Goal: Information Seeking & Learning: Learn about a topic

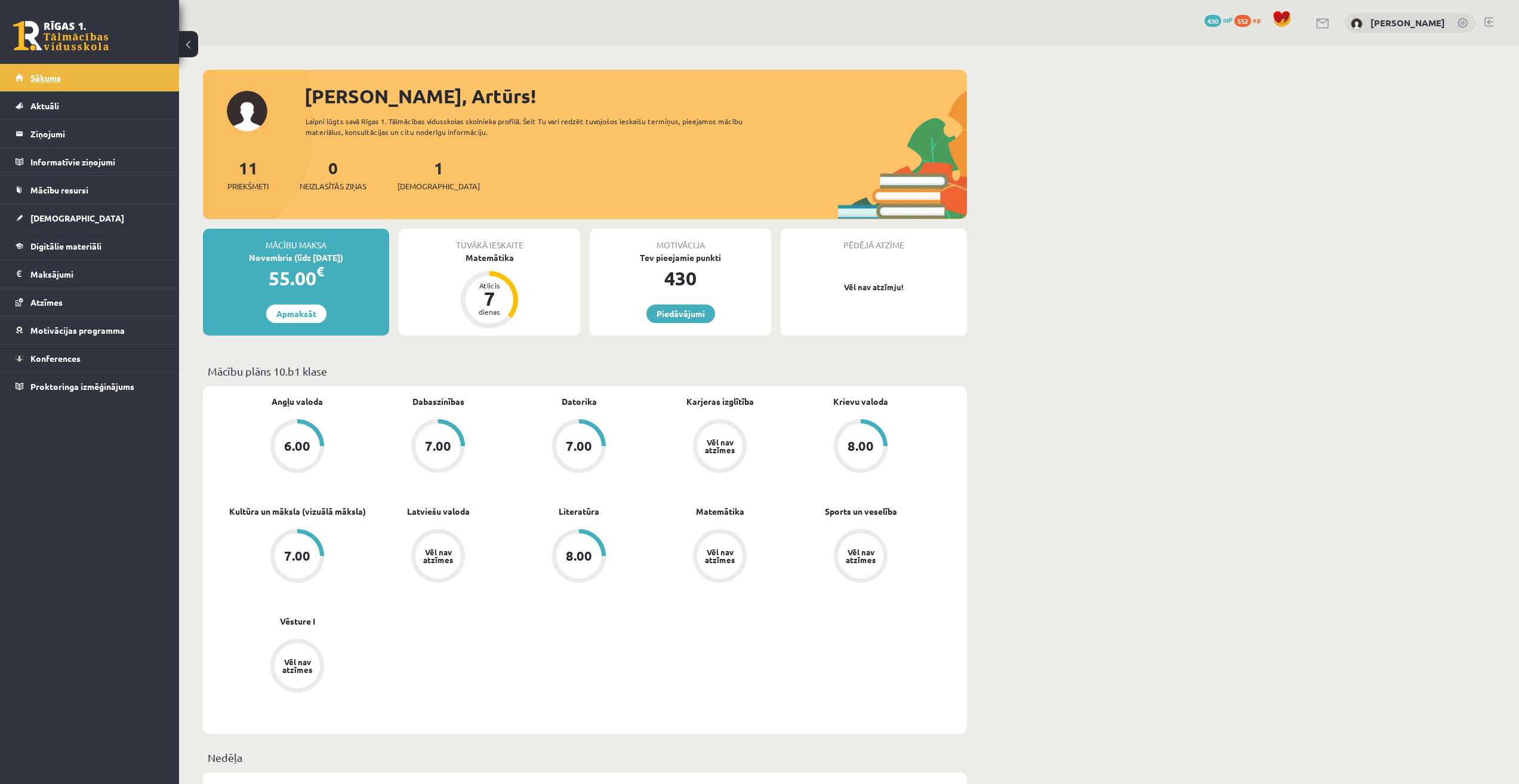
click at [79, 74] on link "Sākums" at bounding box center [89, 77] width 148 height 28
click at [62, 218] on span "[DEMOGRAPHIC_DATA]" at bounding box center [77, 218] width 94 height 11
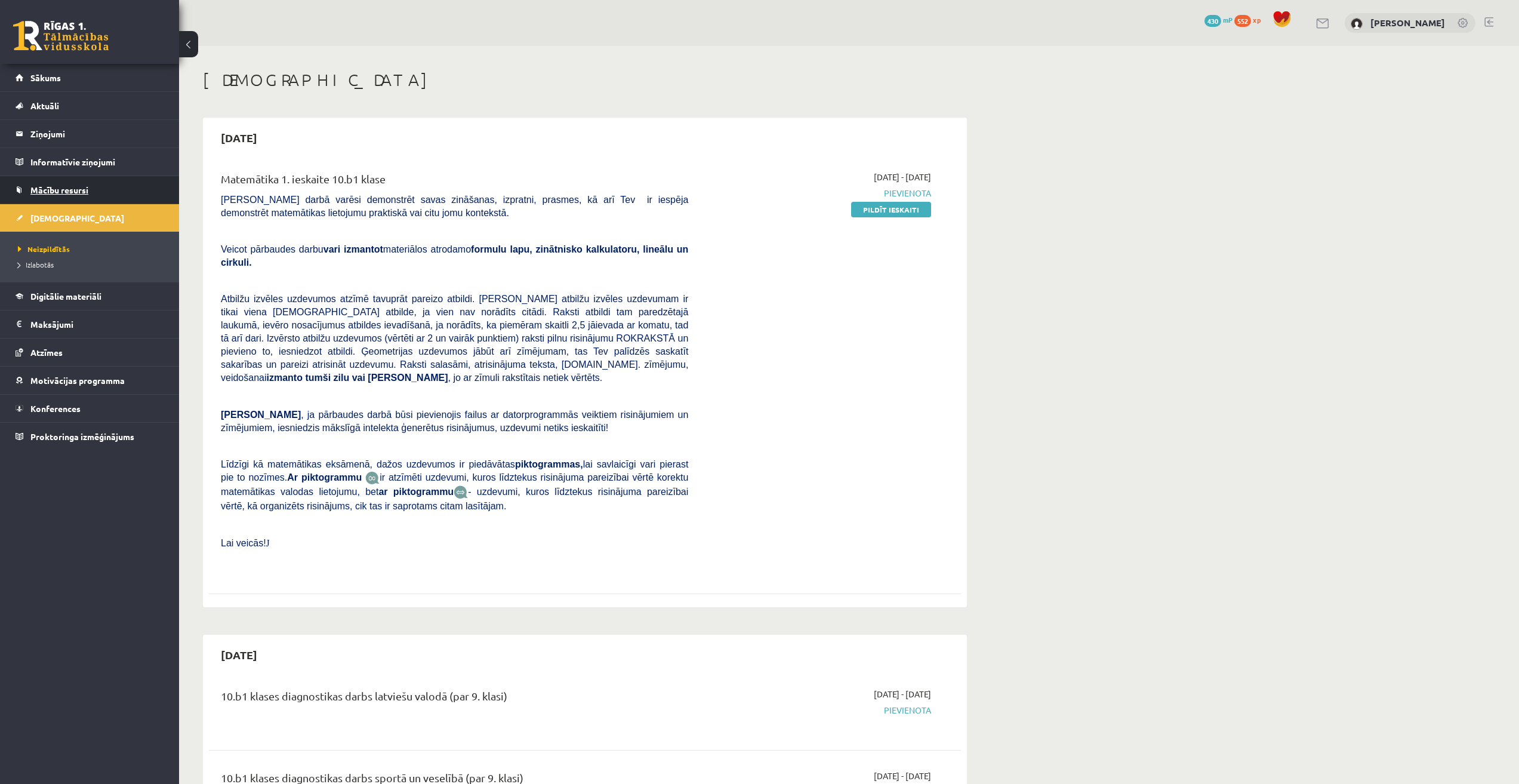
click at [69, 193] on span "Mācību resursi" at bounding box center [59, 190] width 58 height 11
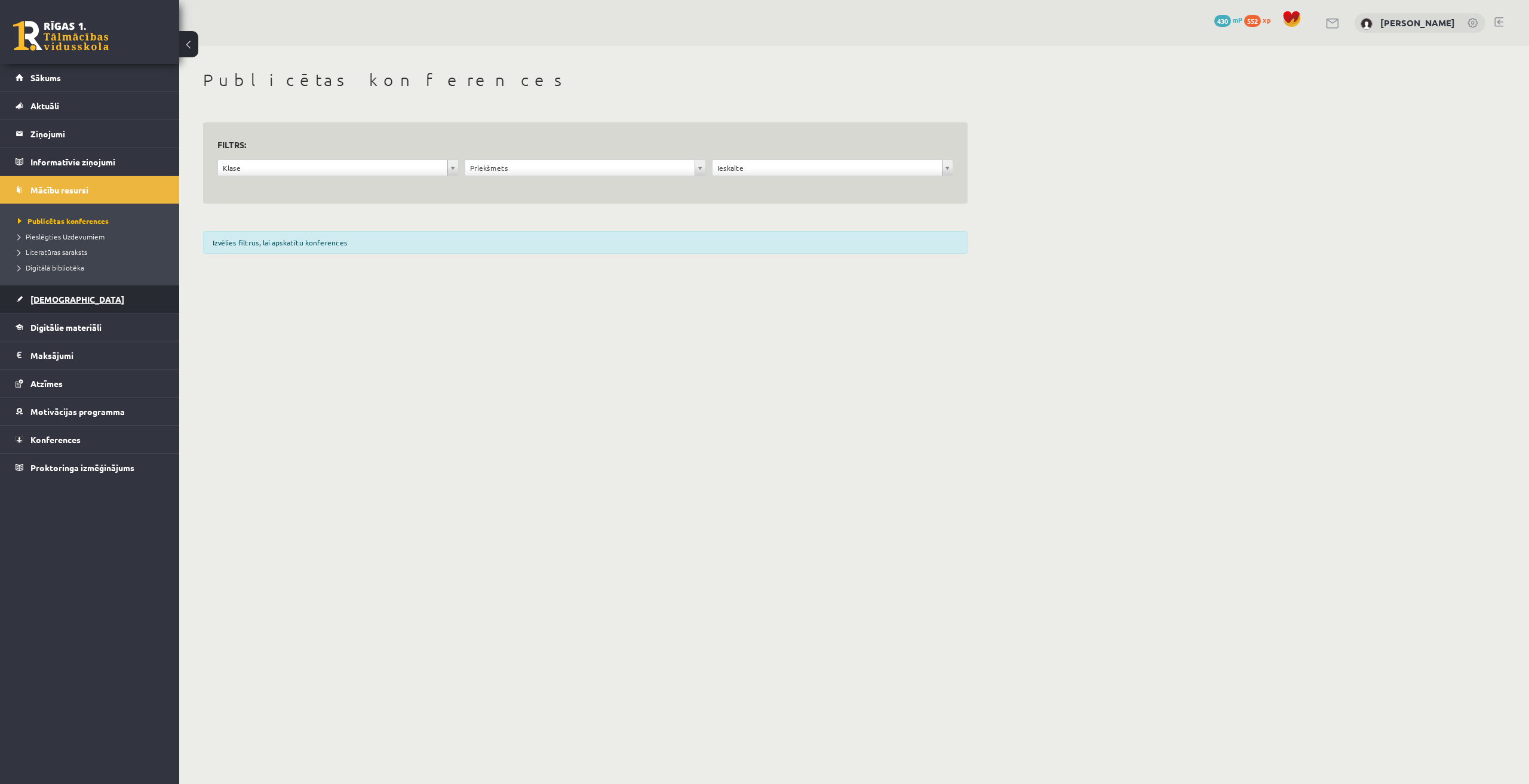
click at [54, 293] on link "[DEMOGRAPHIC_DATA]" at bounding box center [89, 299] width 149 height 28
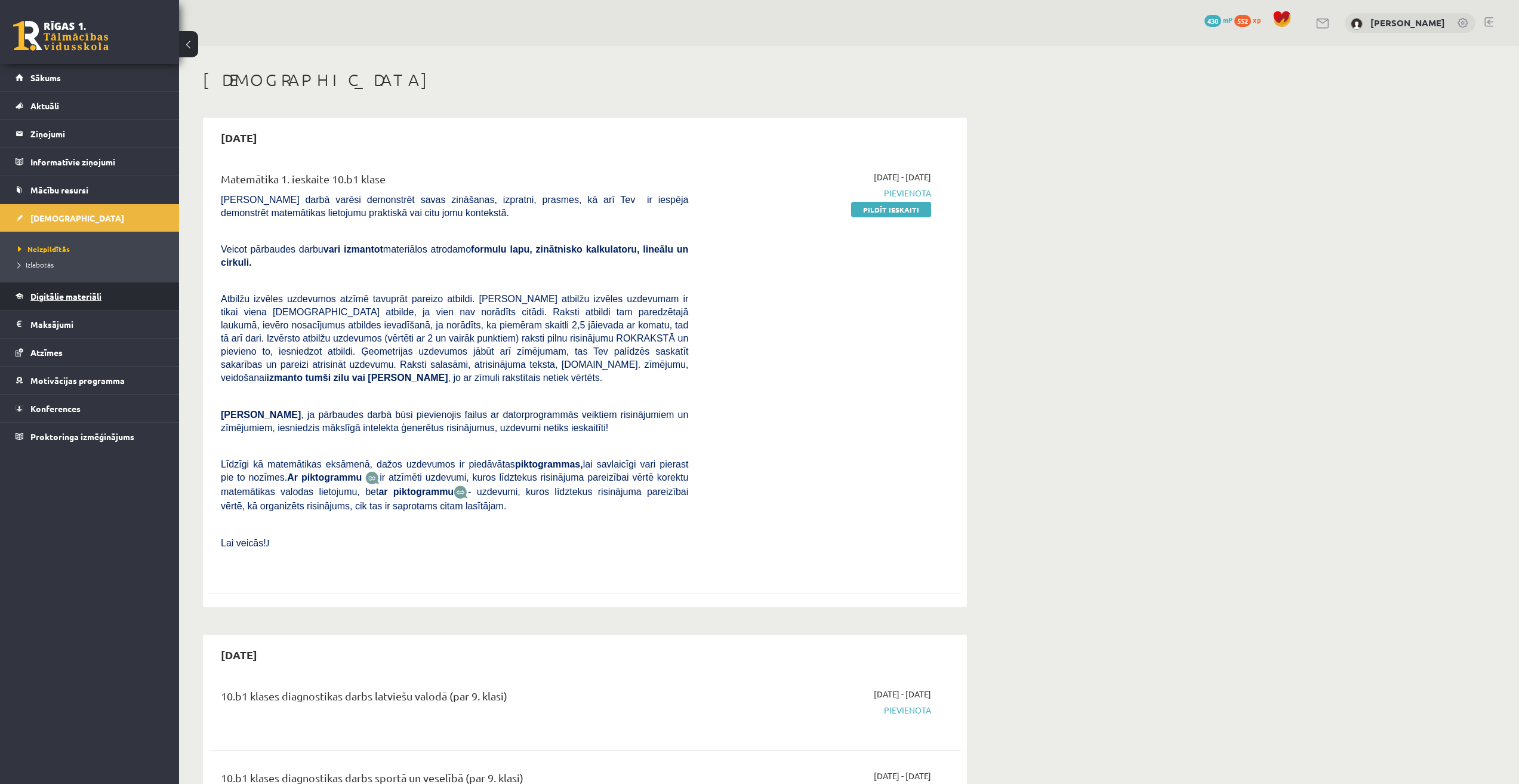
click at [72, 304] on link "Digitālie materiāli" at bounding box center [89, 296] width 148 height 28
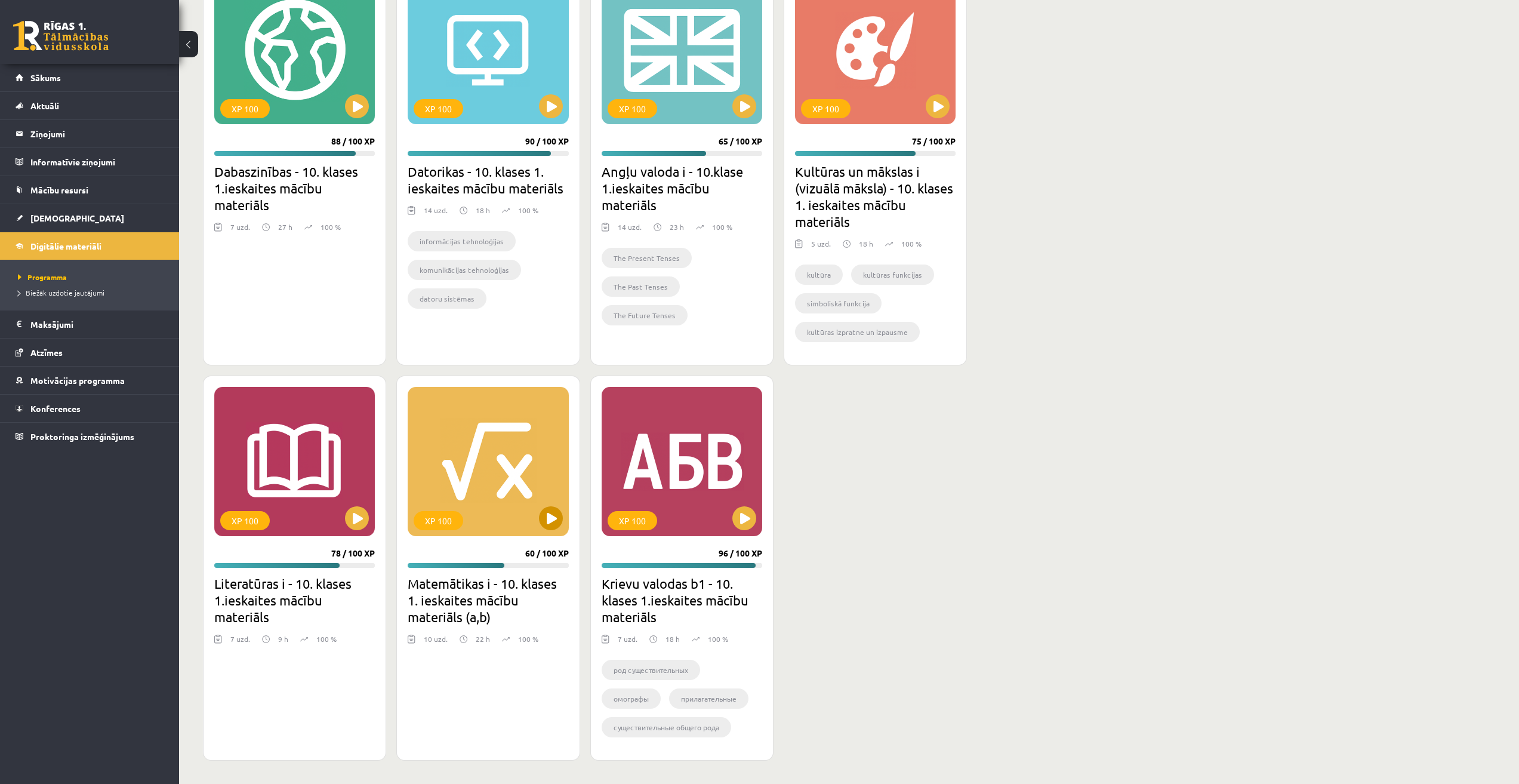
scroll to position [445, 0]
click at [552, 527] on button at bounding box center [551, 518] width 24 height 24
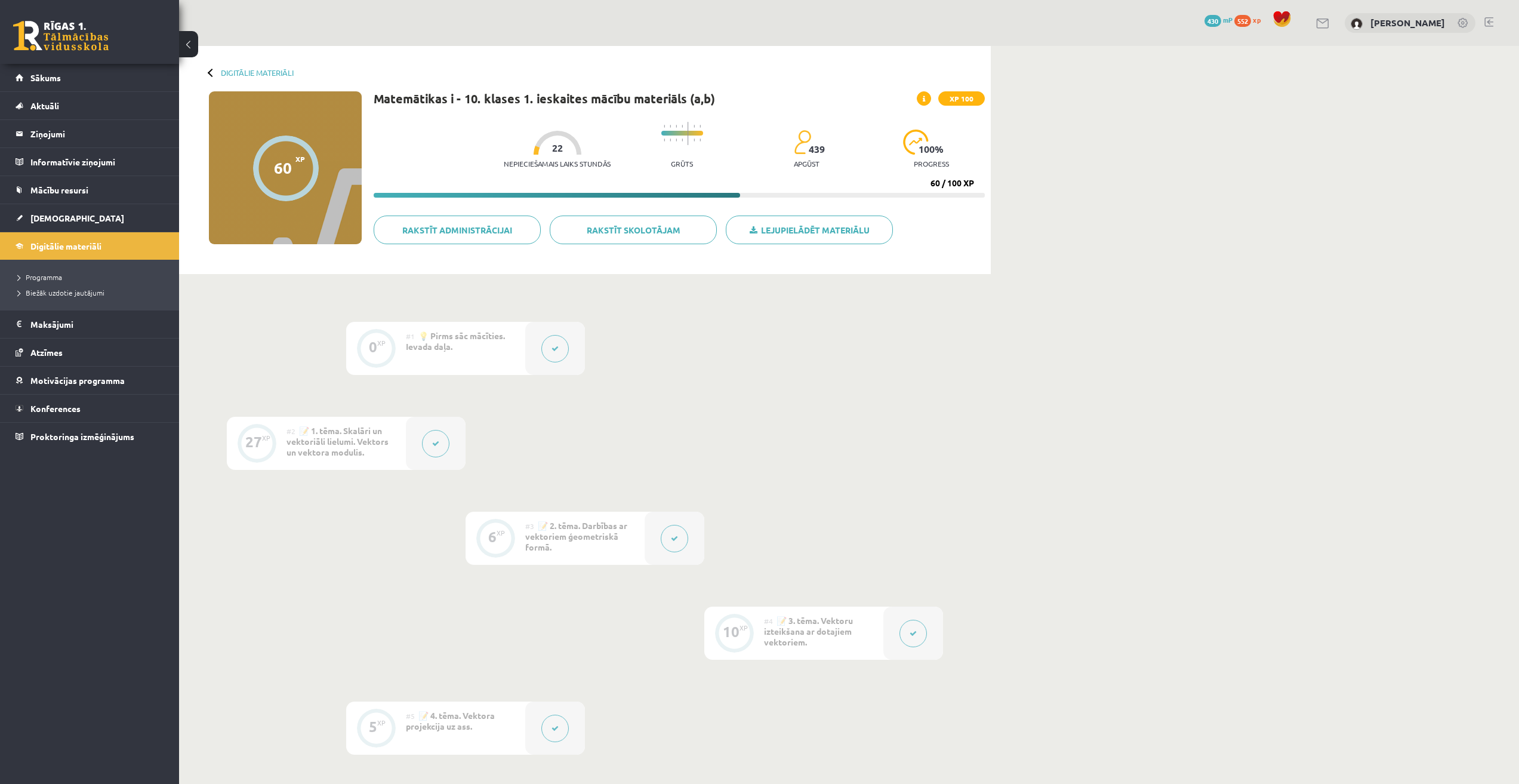
click at [556, 343] on button at bounding box center [555, 348] width 28 height 28
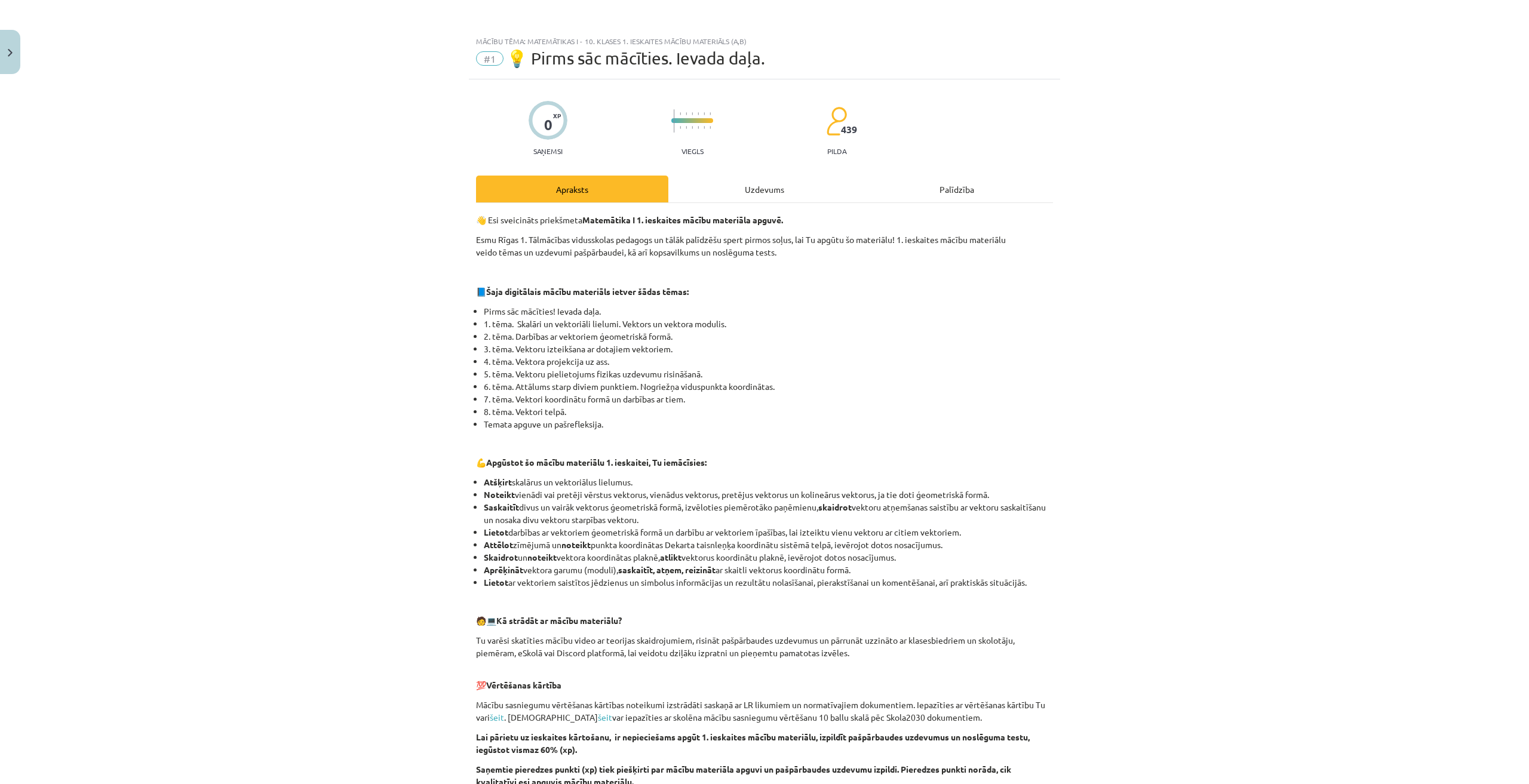
click at [743, 170] on div "0 XP Saņemsi Viegls 439 pilda Apraksts Uzdevums Palīdzība 👋 Esi sveicināts prie…" at bounding box center [765, 576] width 591 height 994
click at [750, 181] on div "Uzdevums" at bounding box center [764, 189] width 192 height 27
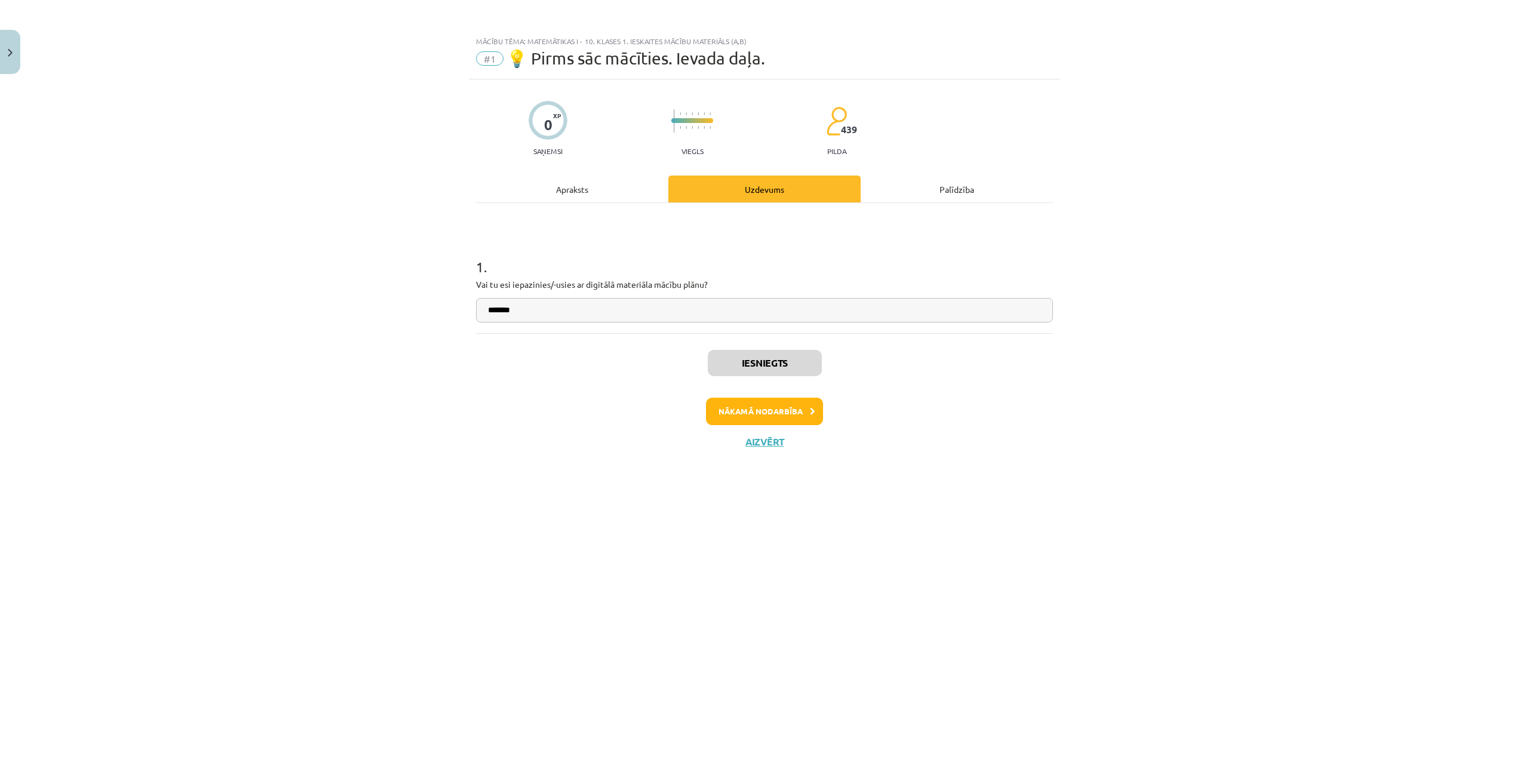
click at [626, 177] on div "Apraksts" at bounding box center [572, 189] width 192 height 27
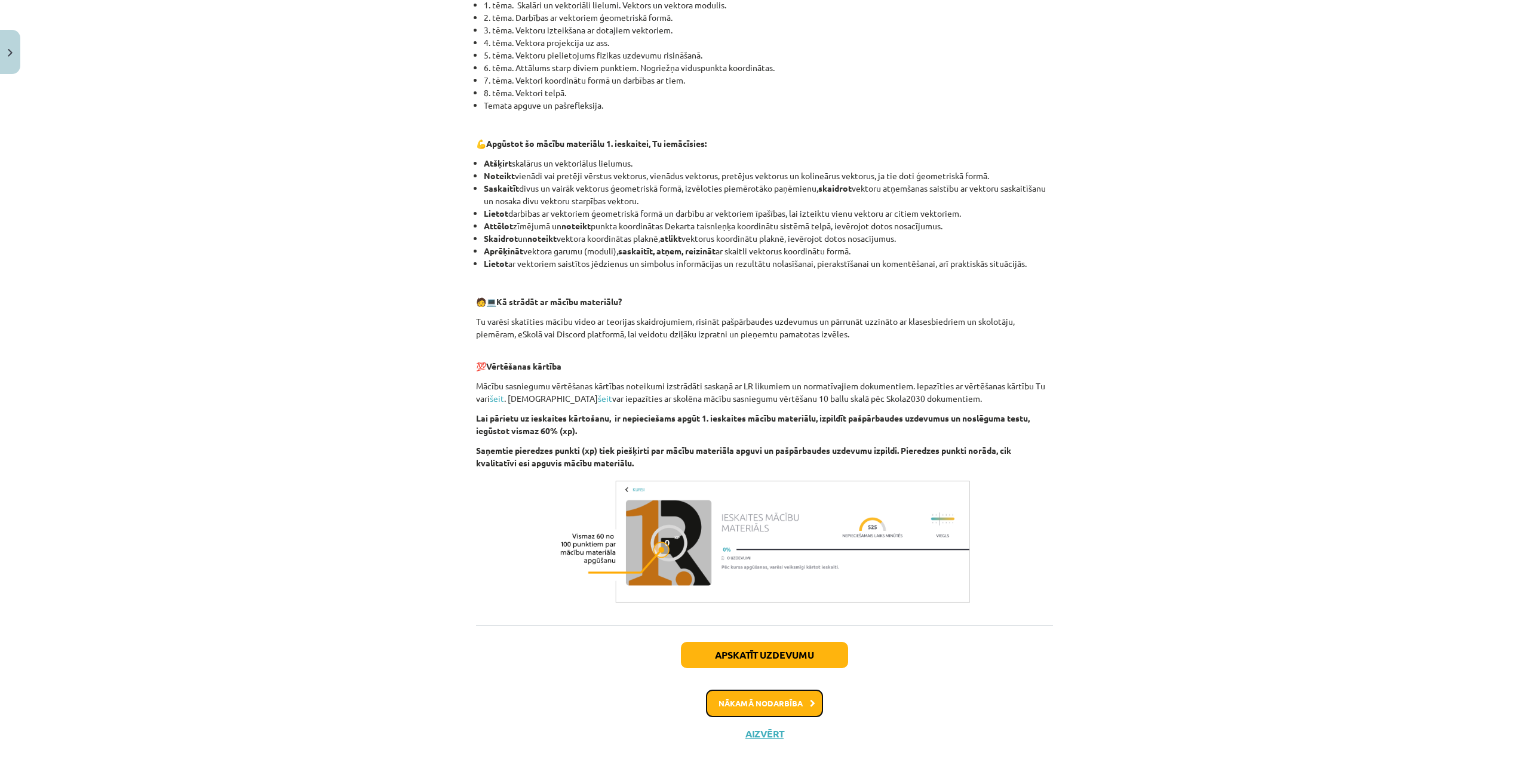
click at [780, 704] on button "Nākamā nodarbība" at bounding box center [764, 703] width 117 height 28
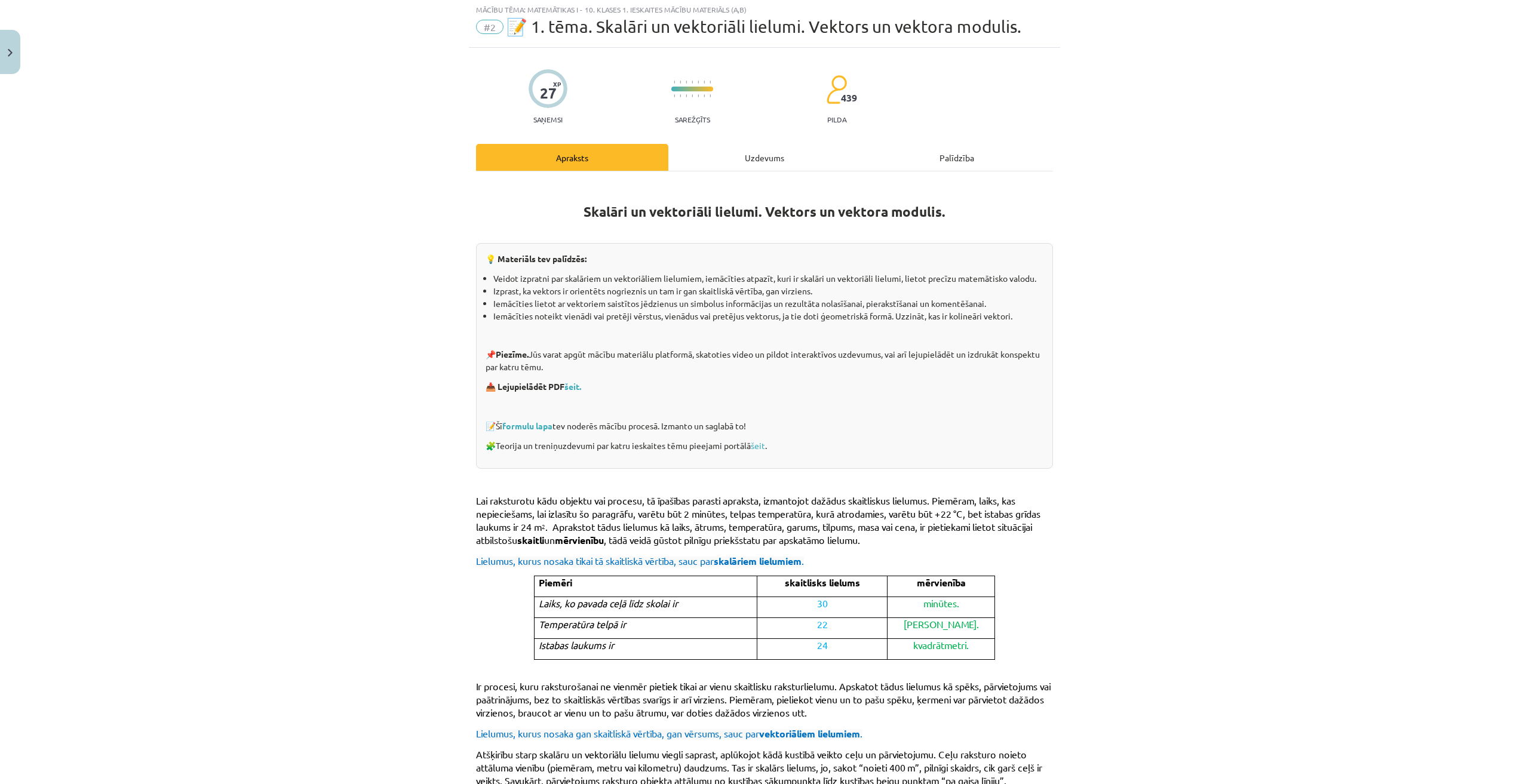
scroll to position [30, 0]
click at [733, 167] on div "Uzdevums" at bounding box center [764, 159] width 192 height 27
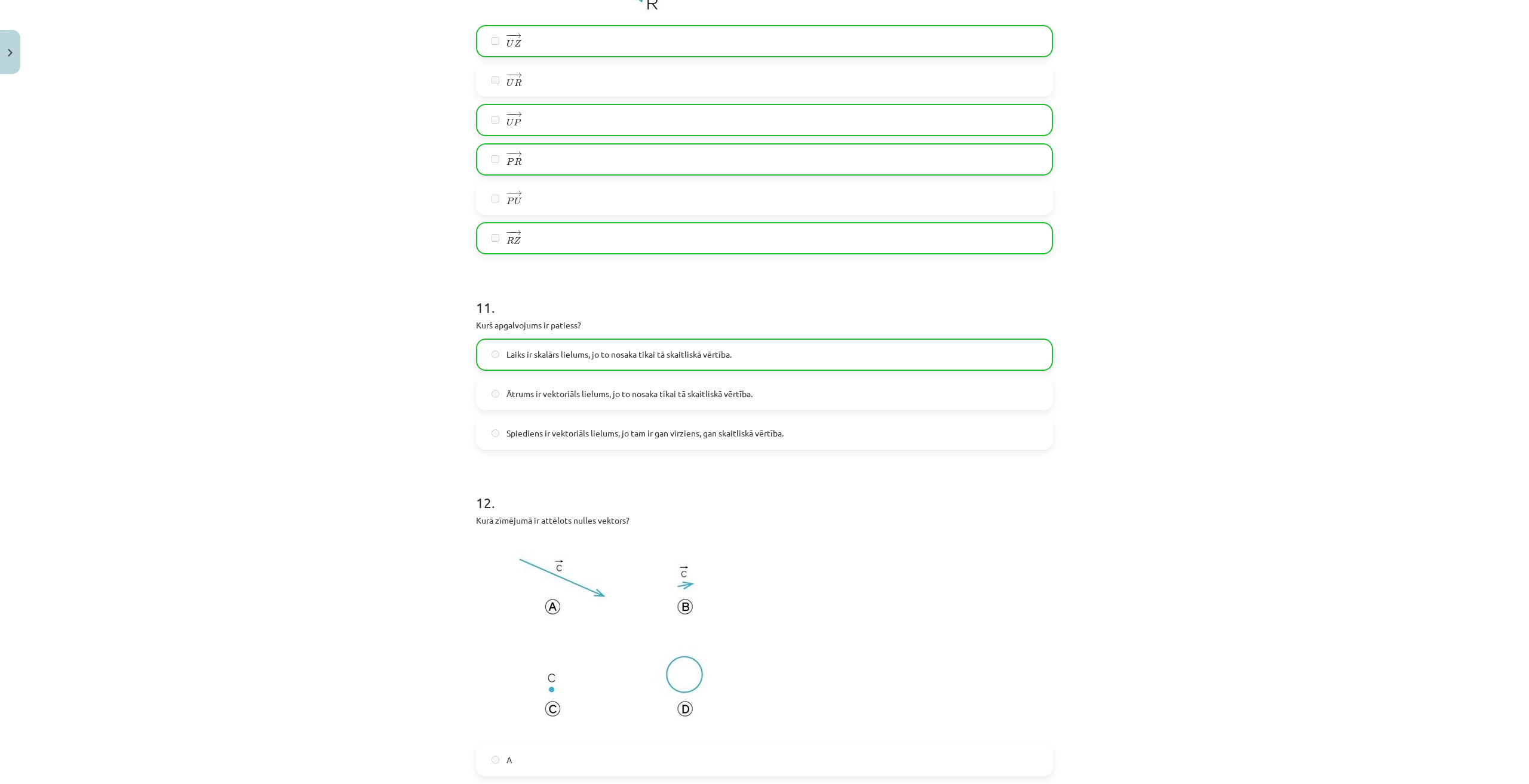
scroll to position [3424, 0]
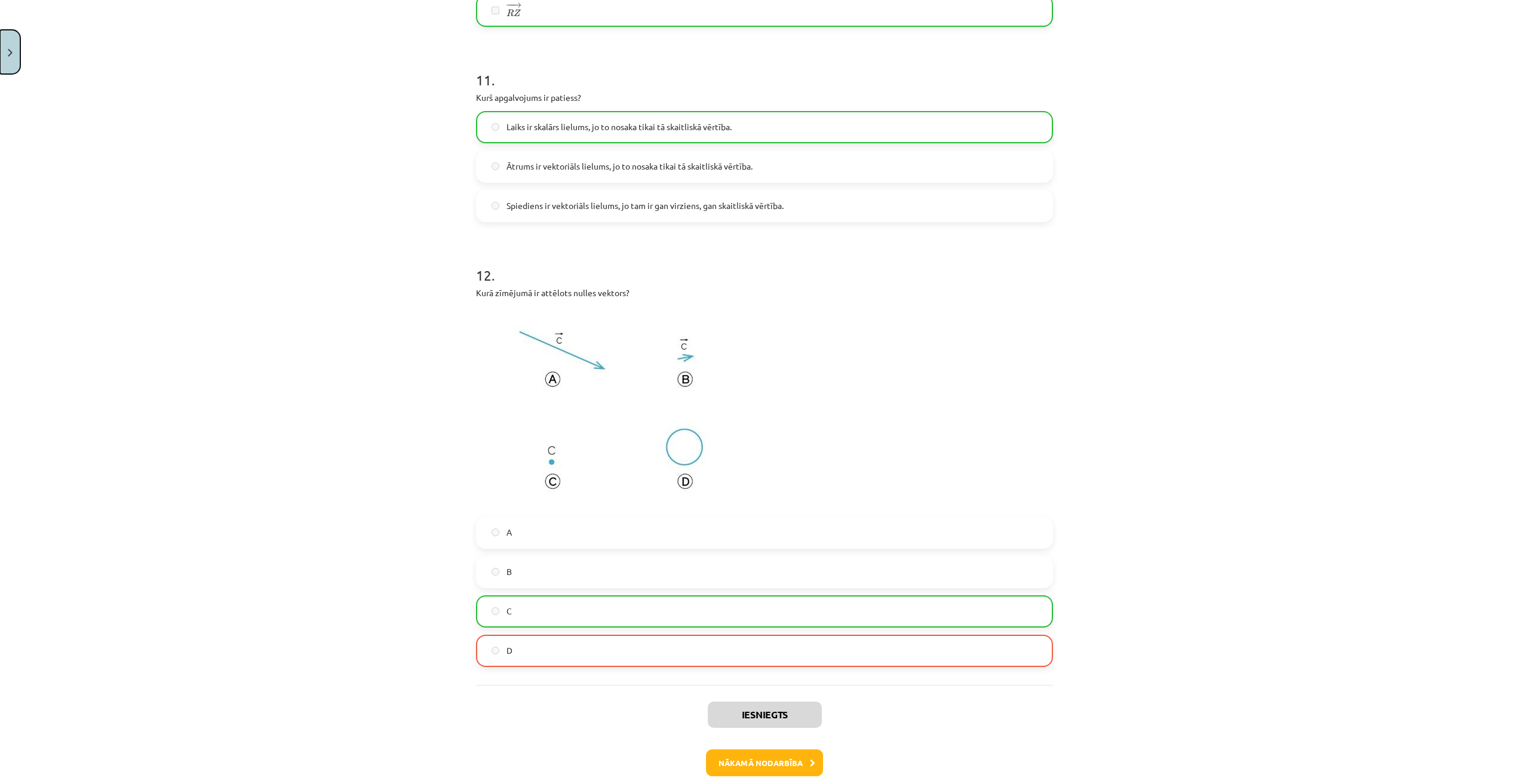
click at [16, 50] on button "Close" at bounding box center [10, 52] width 20 height 44
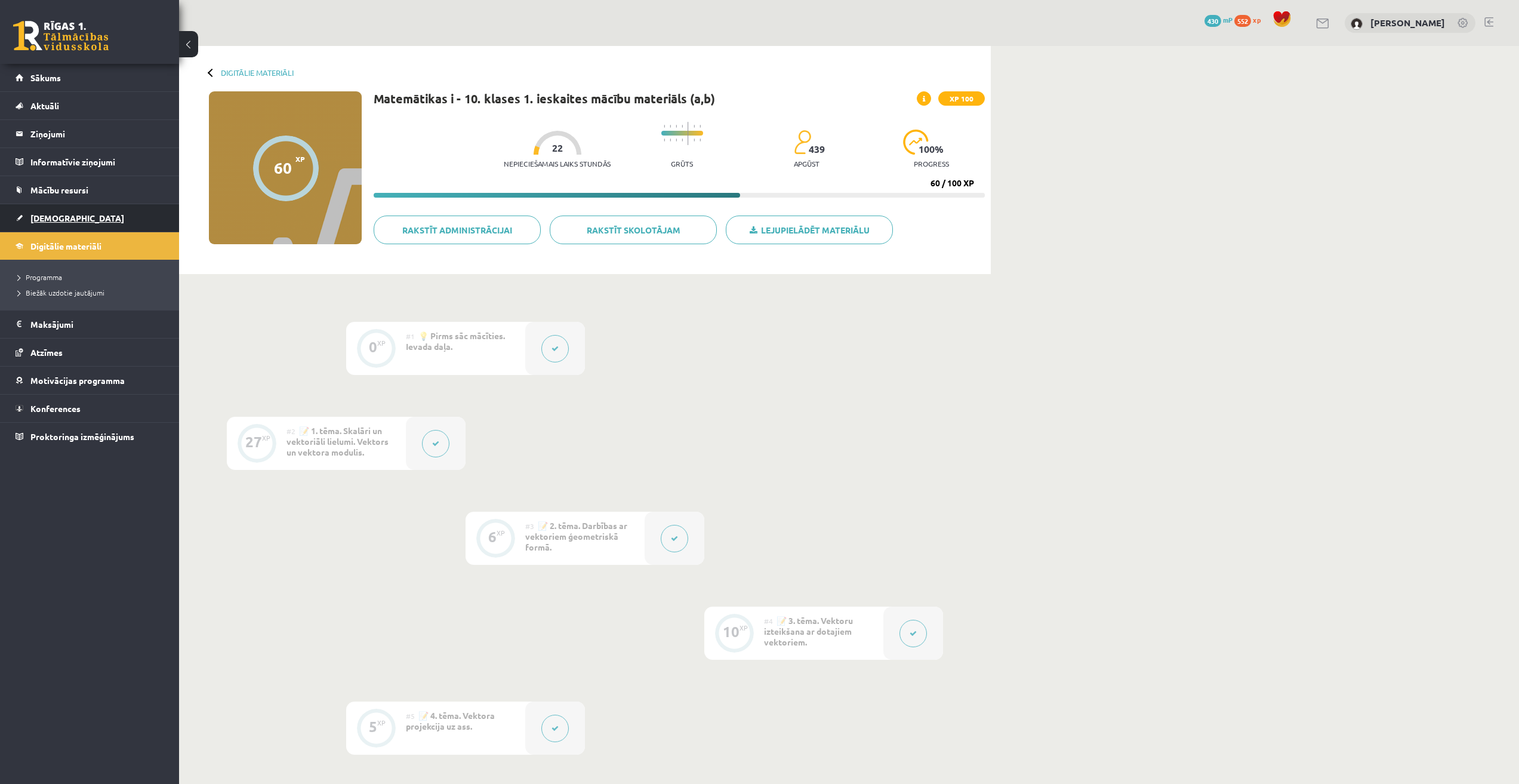
click at [60, 221] on span "[DEMOGRAPHIC_DATA]" at bounding box center [77, 218] width 94 height 11
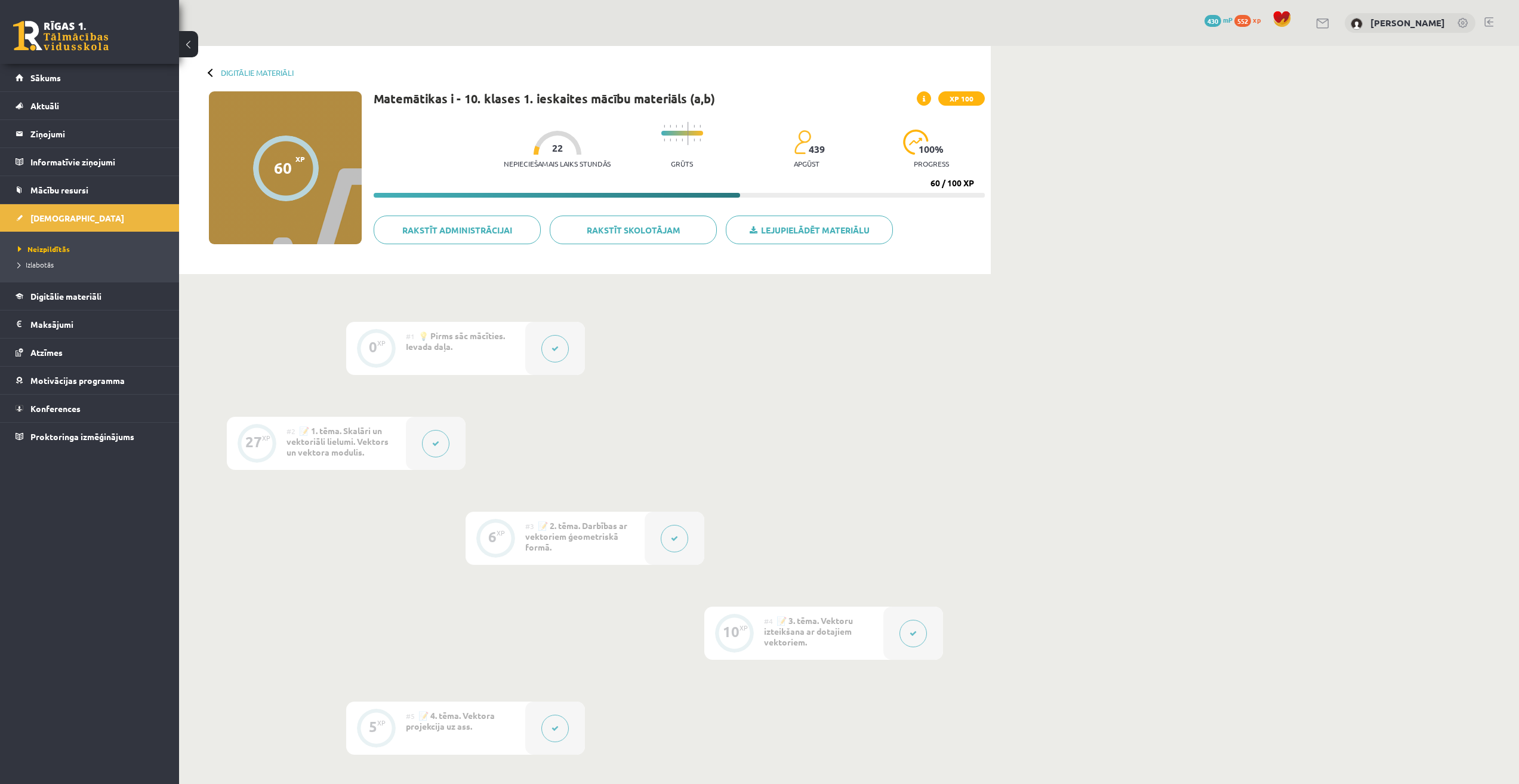
click at [437, 451] on button at bounding box center [435, 443] width 28 height 28
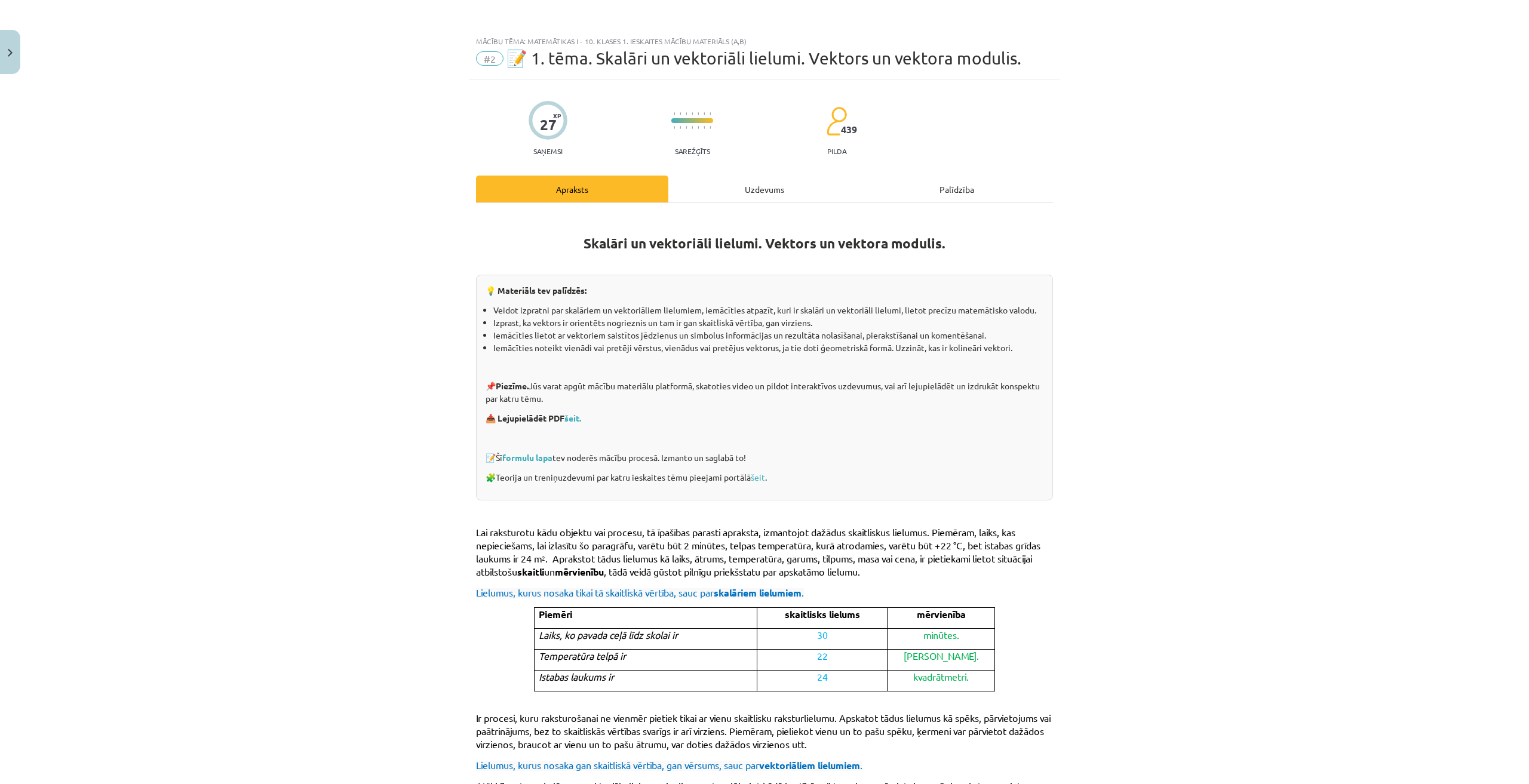
click at [768, 197] on div "Uzdevums" at bounding box center [764, 189] width 192 height 27
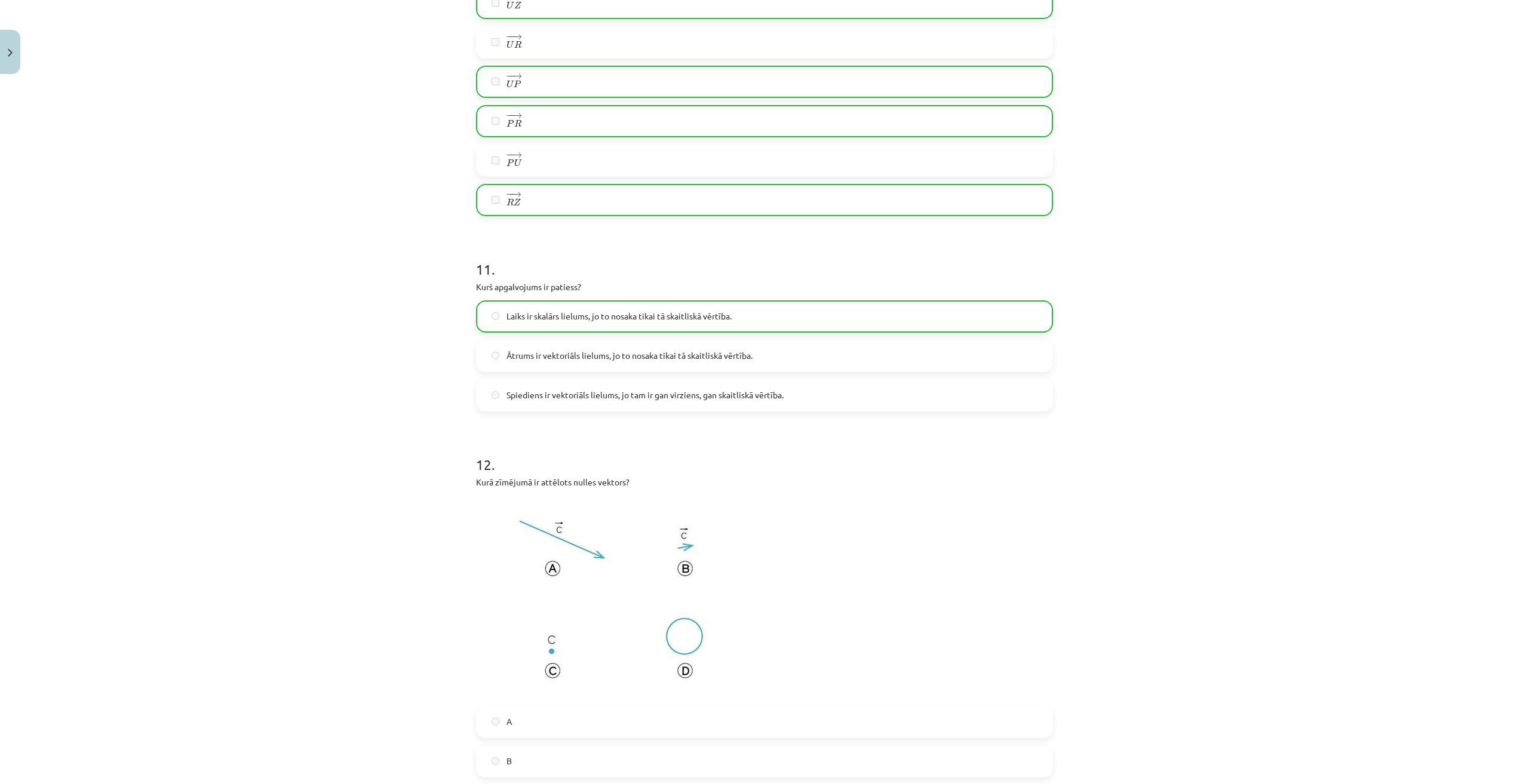
scroll to position [3483, 0]
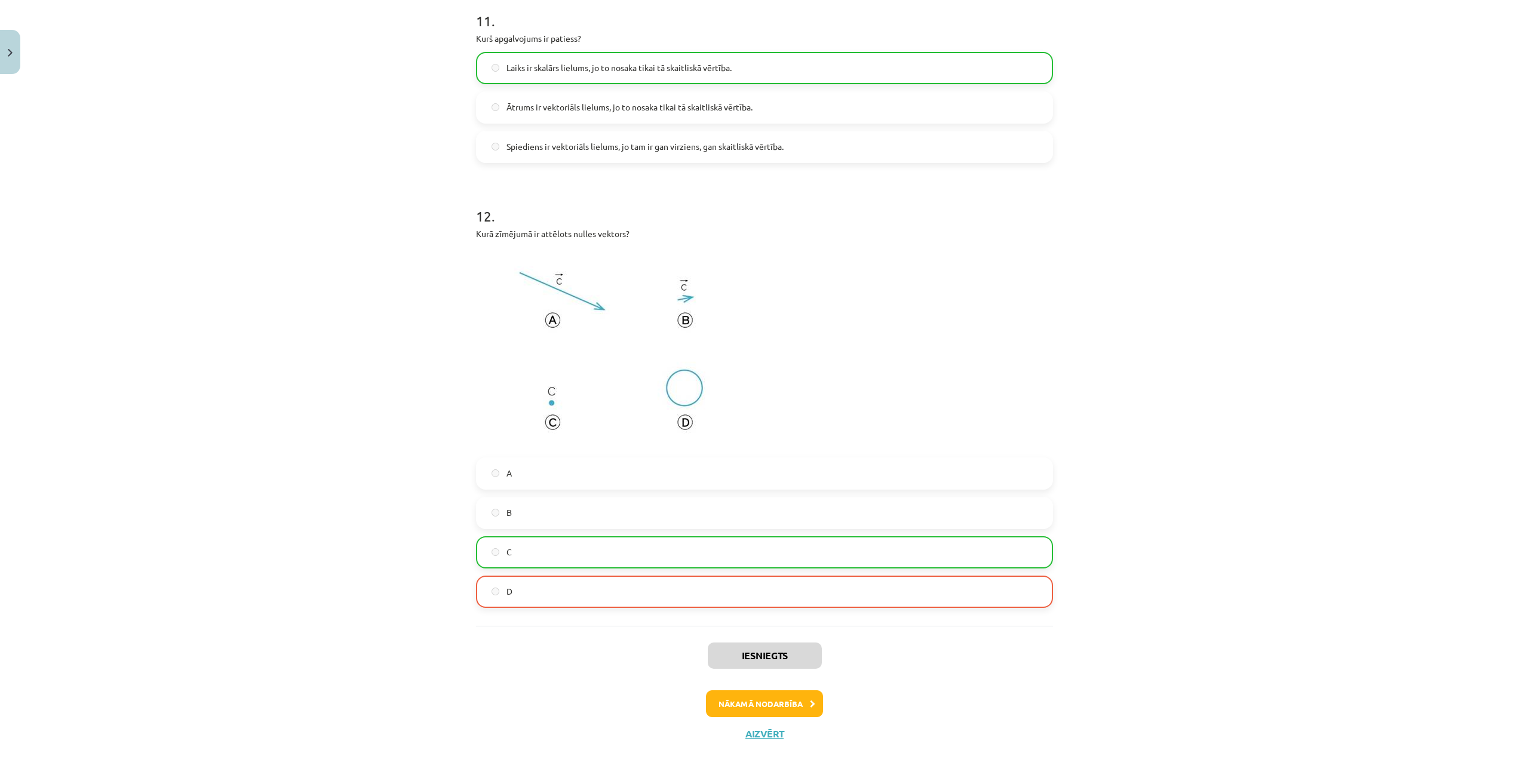
click at [204, 316] on div "Mācību tēma: Matemātikas i - 10. klases 1. ieskaites mācību materiāls (a,b) #2 …" at bounding box center [764, 392] width 1529 height 784
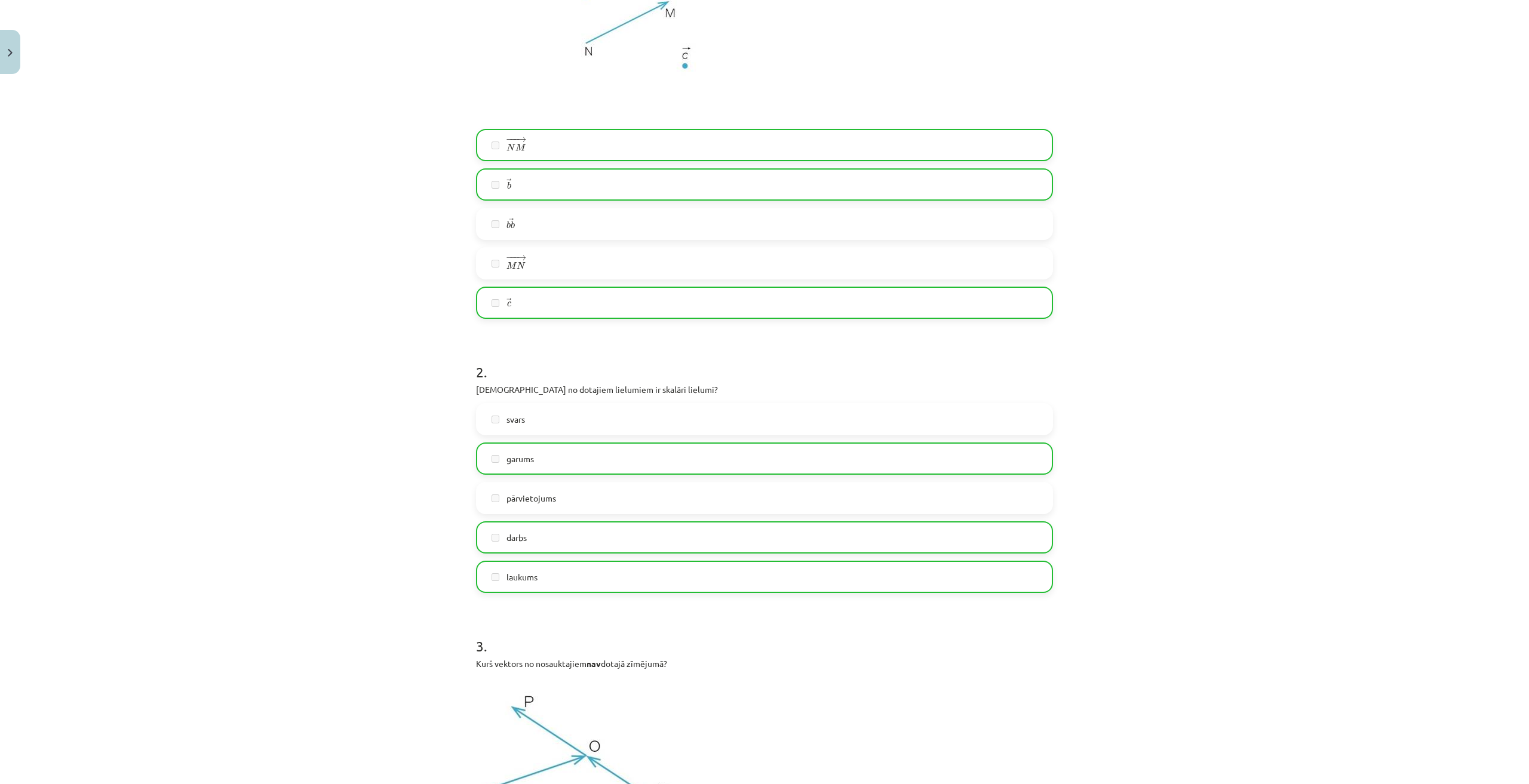
scroll to position [0, 0]
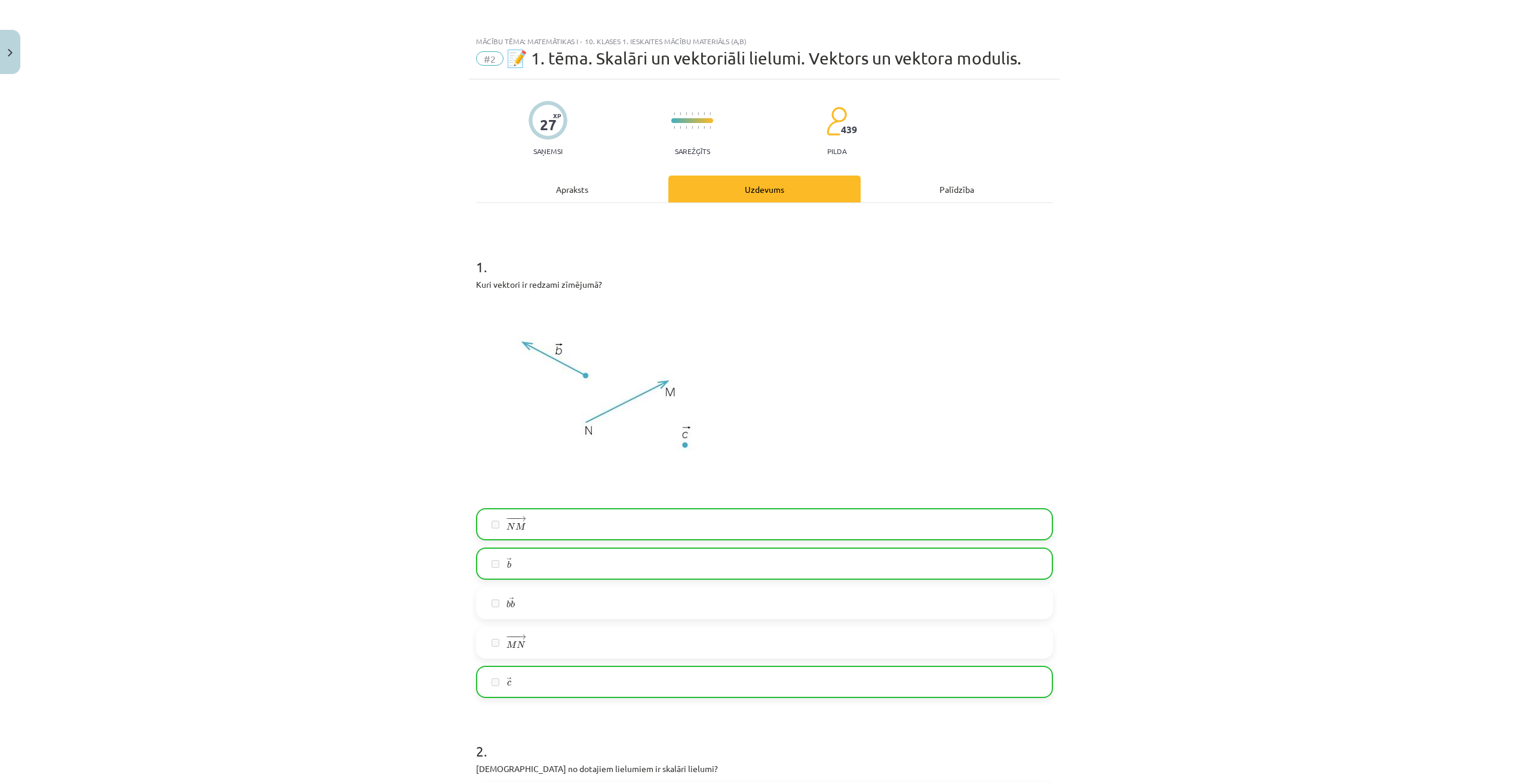
click at [592, 193] on div "Apraksts" at bounding box center [572, 189] width 192 height 27
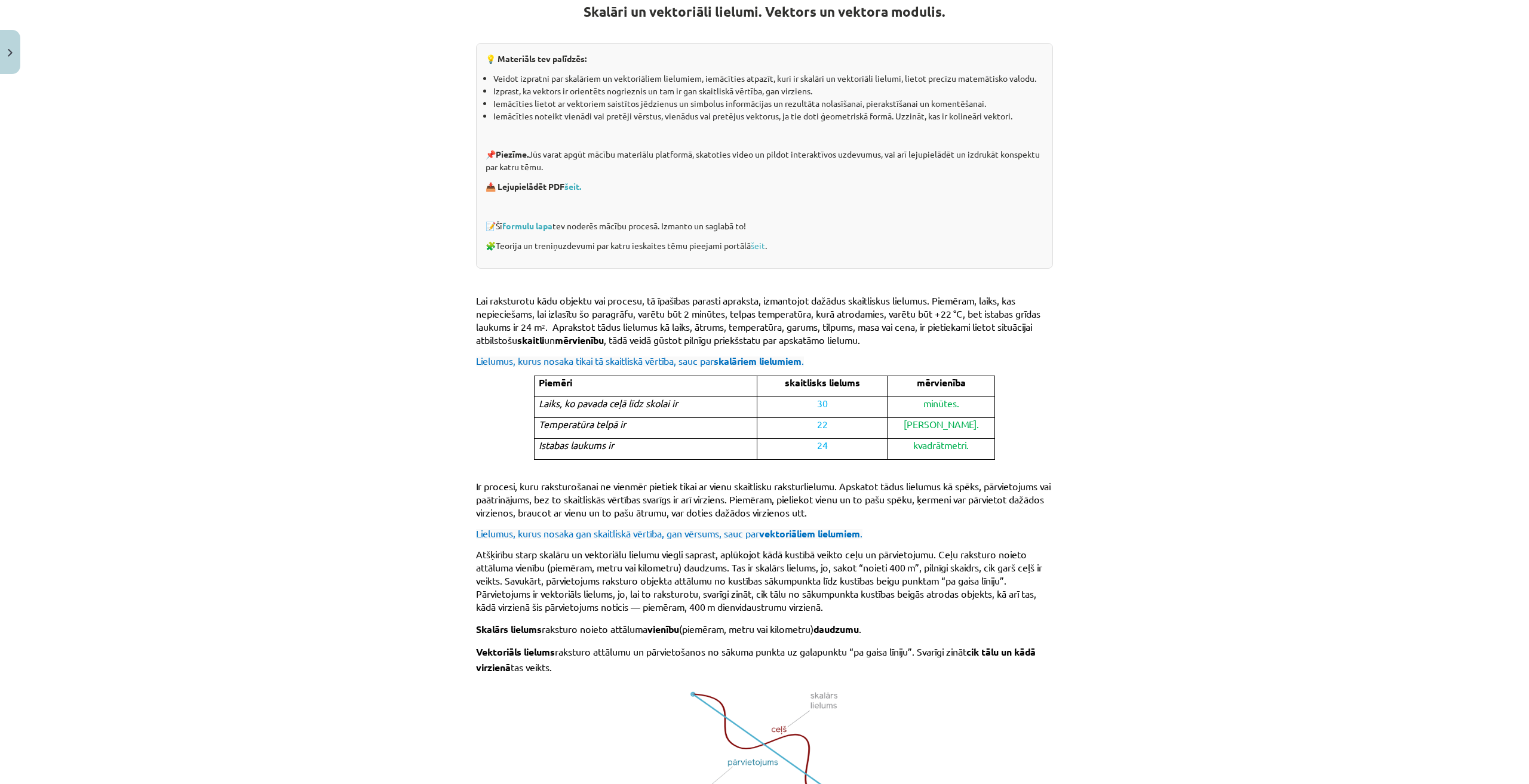
scroll to position [4, 0]
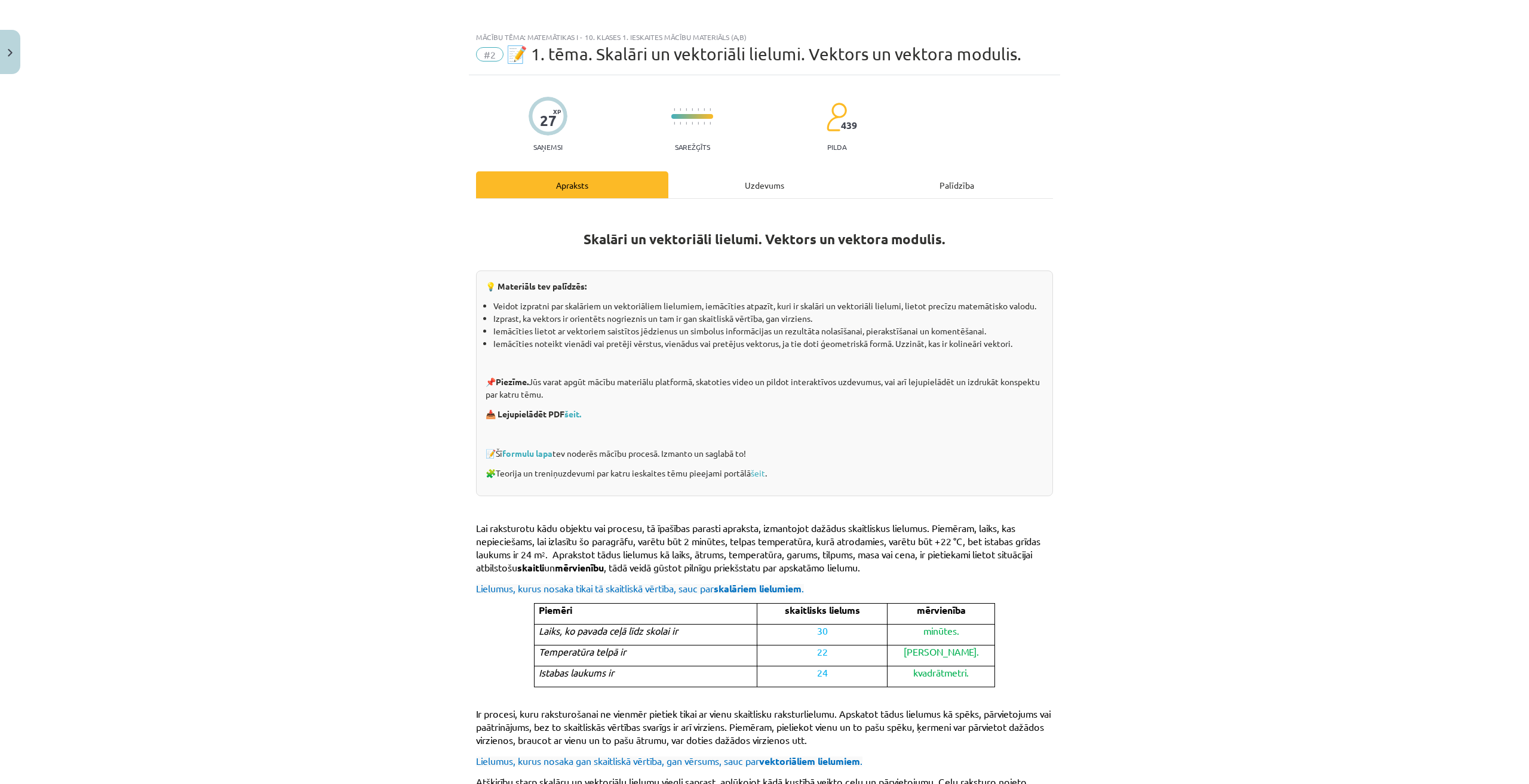
click at [785, 201] on div "Skalāri un vektoriāli lielumi. Vektors un vektora modulis. 💡 Materiāls tev palī…" at bounding box center [764, 652] width 577 height 907
click at [785, 190] on div "Uzdevums" at bounding box center [764, 185] width 192 height 27
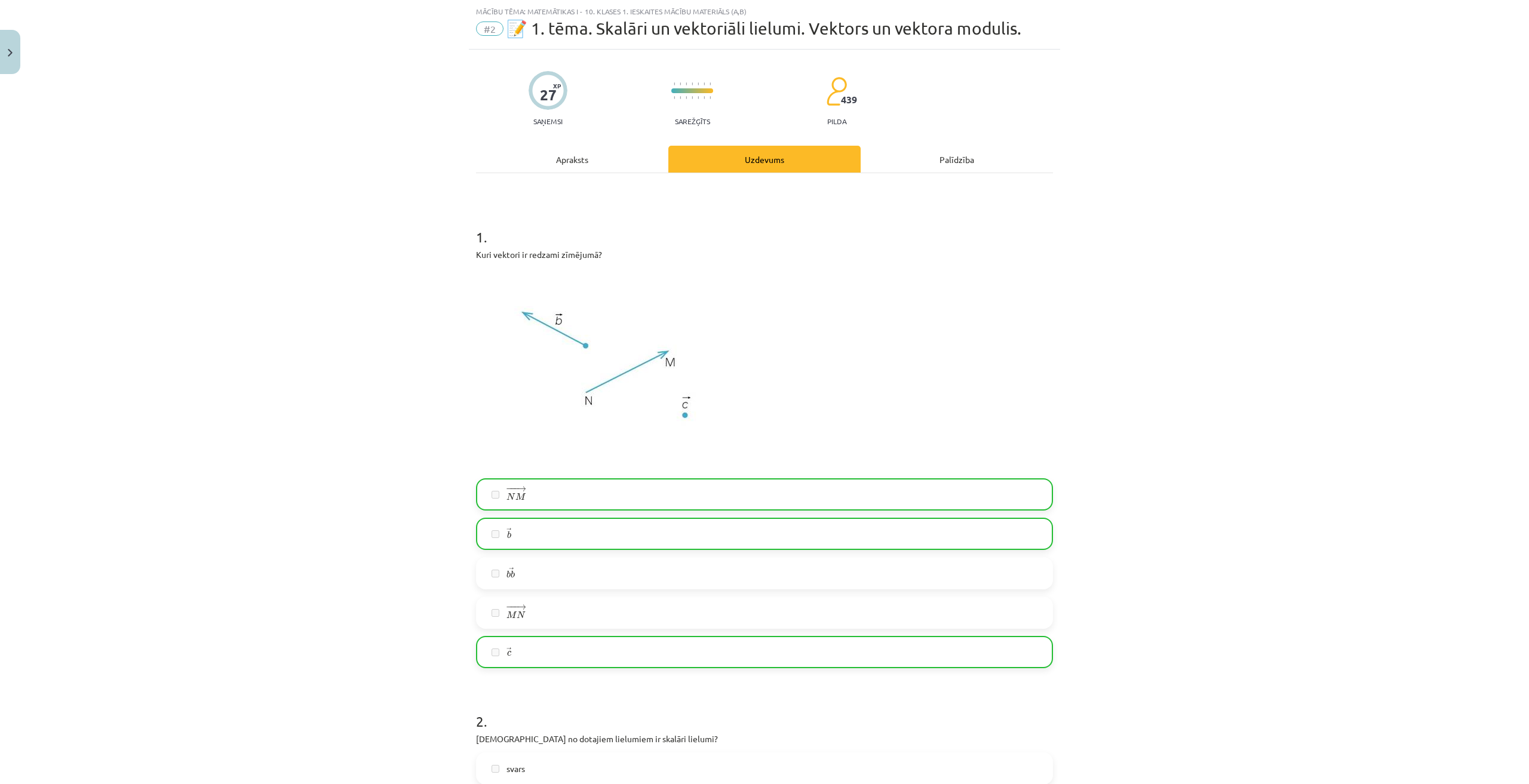
scroll to position [89, 0]
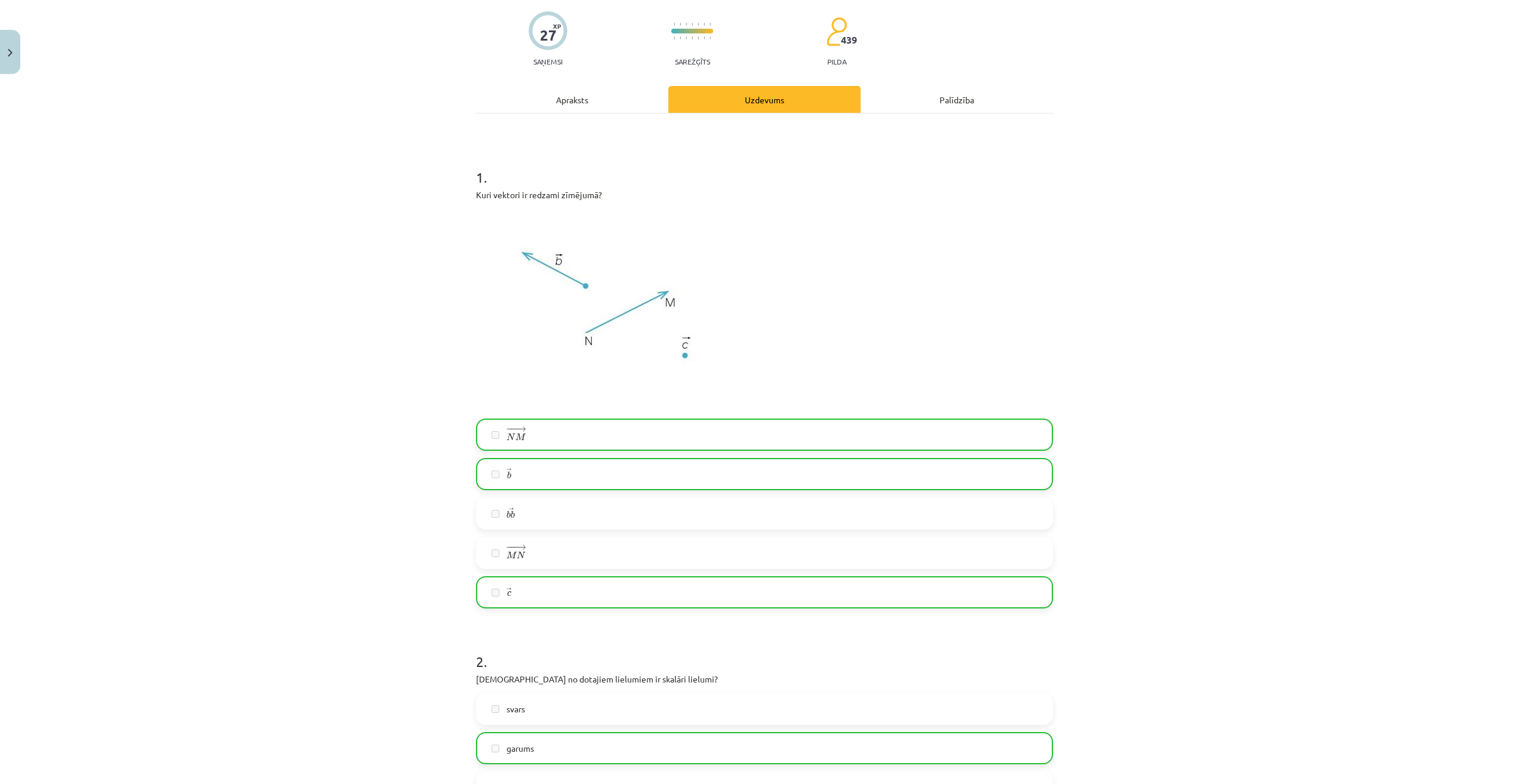
drag, startPoint x: 1099, startPoint y: 413, endPoint x: 1095, endPoint y: 303, distance: 110.1
click at [1095, 303] on div "Mācību tēma: Matemātikas i - 10. klases 1. ieskaites mācību materiāls (a,b) #2 …" at bounding box center [764, 392] width 1529 height 784
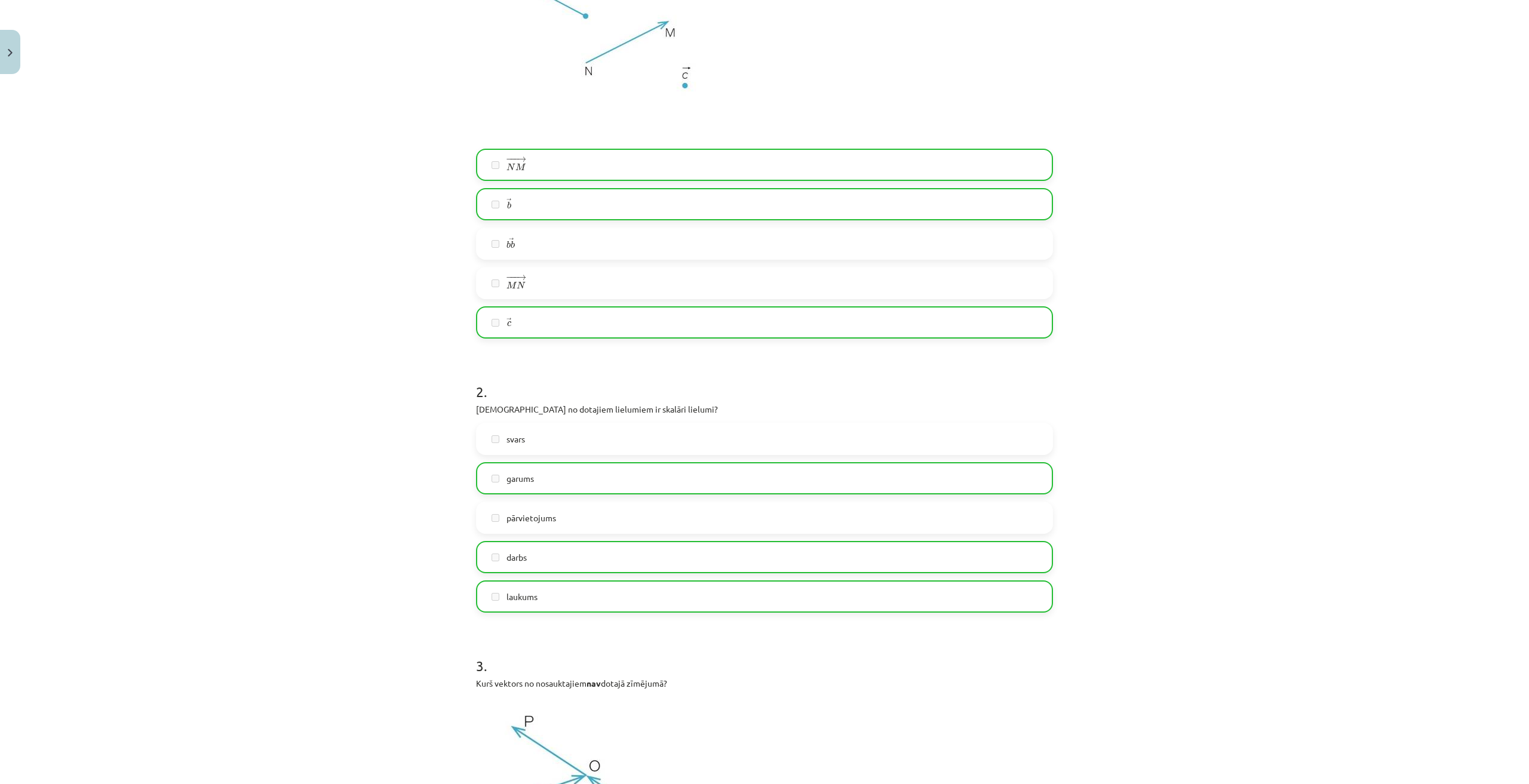
scroll to position [388, 0]
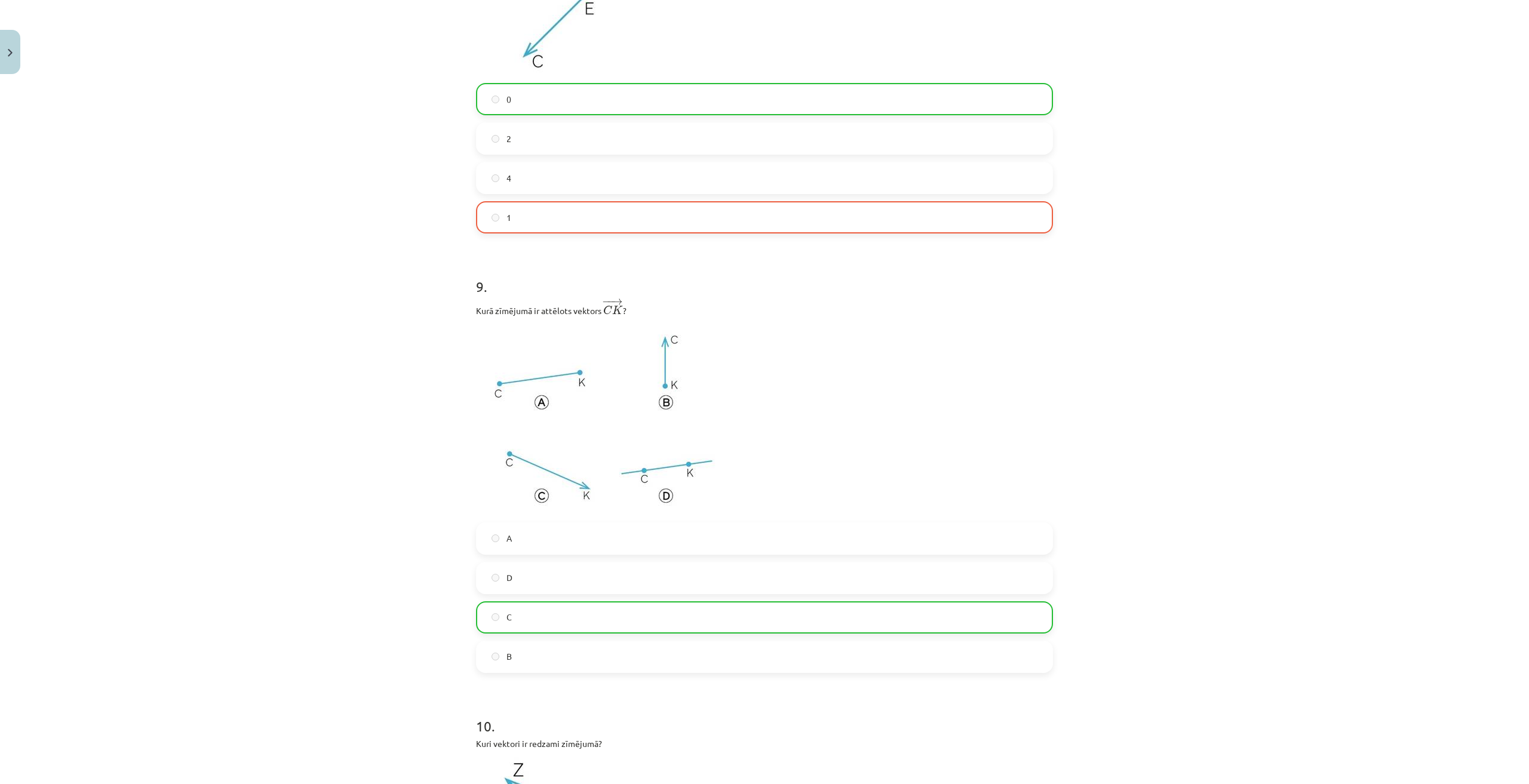
scroll to position [2358, 0]
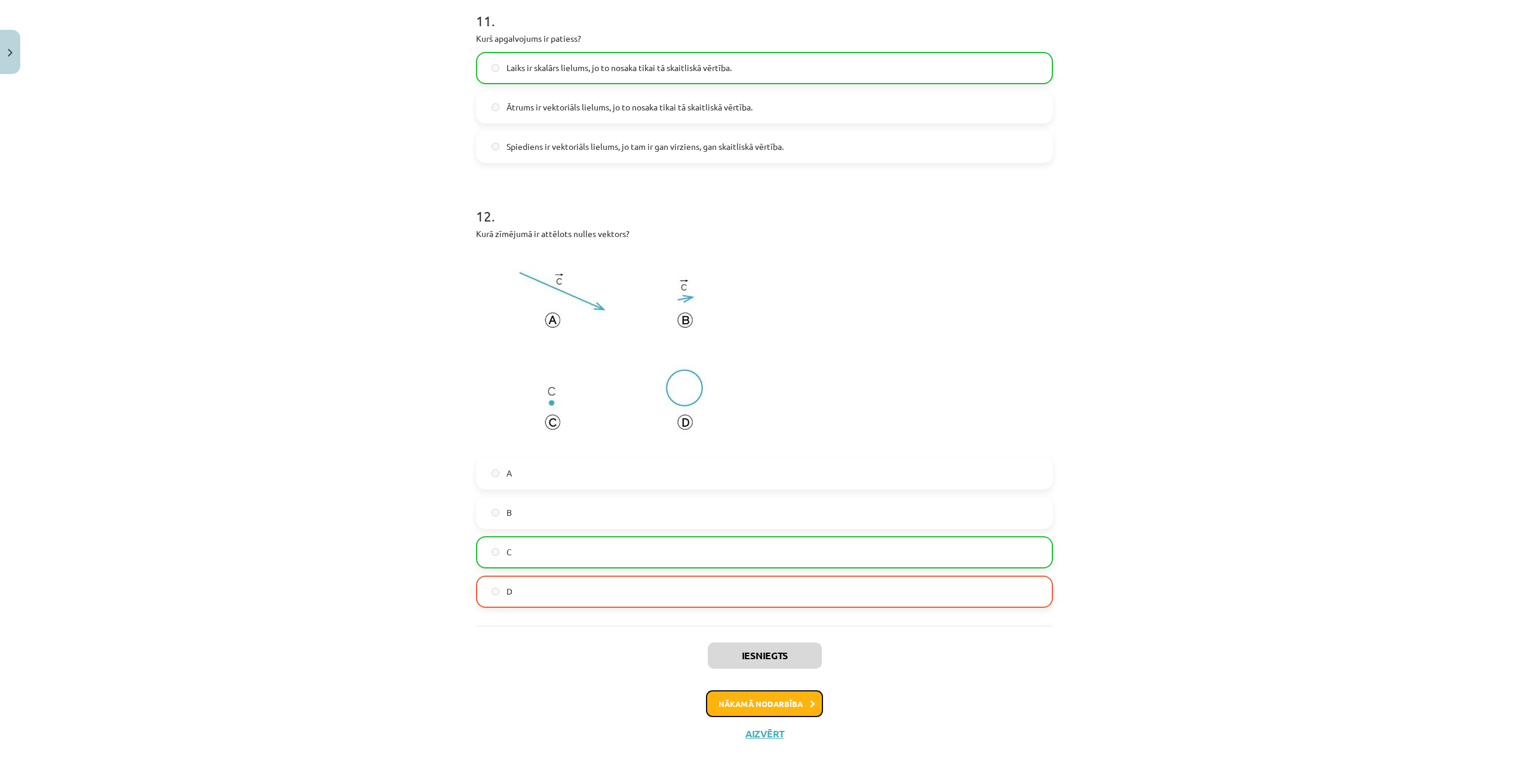
click at [801, 707] on button "Nākamā nodarbība" at bounding box center [764, 703] width 117 height 28
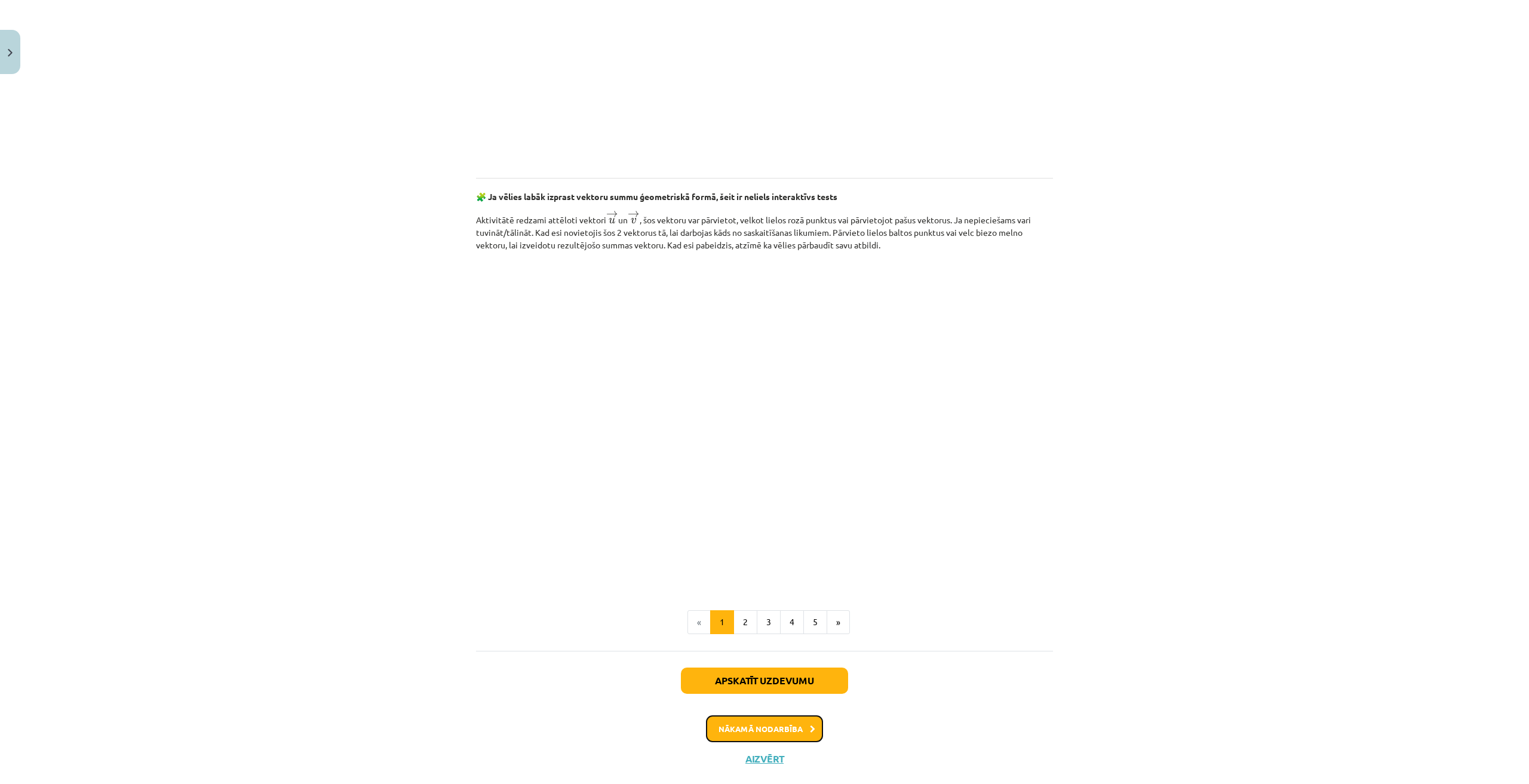
scroll to position [1522, 0]
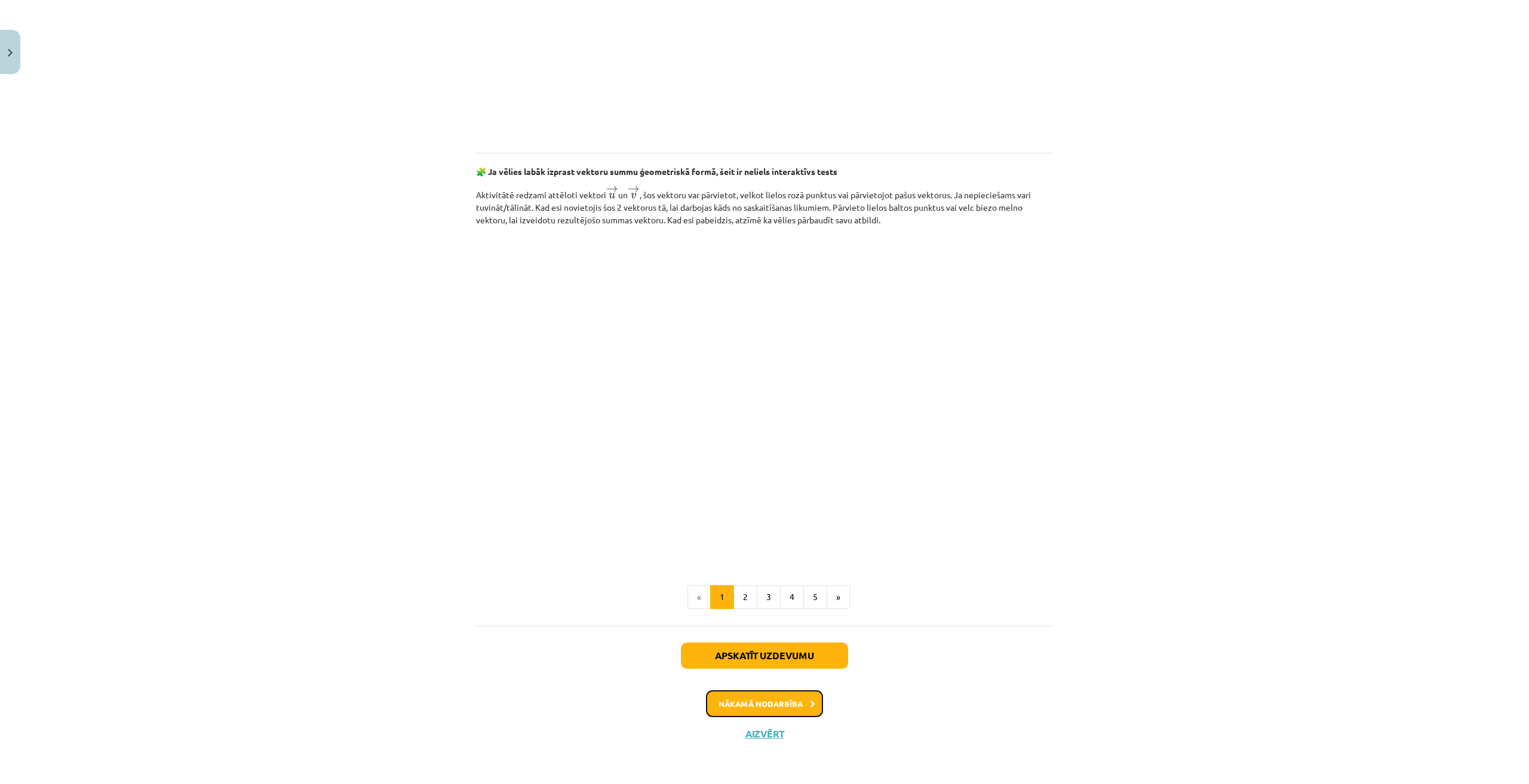
click at [736, 705] on button "Nākamā nodarbība" at bounding box center [764, 703] width 117 height 28
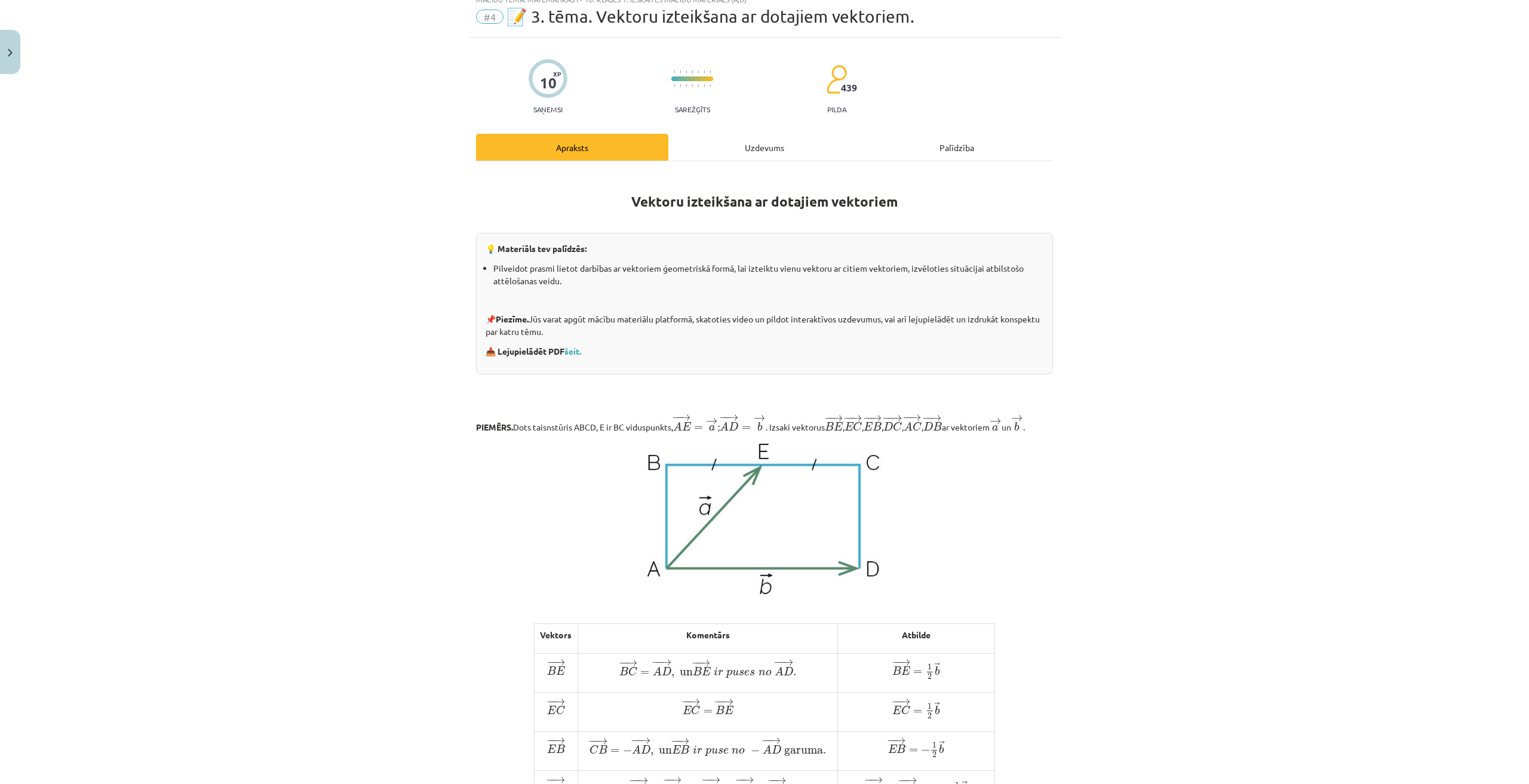
scroll to position [30, 0]
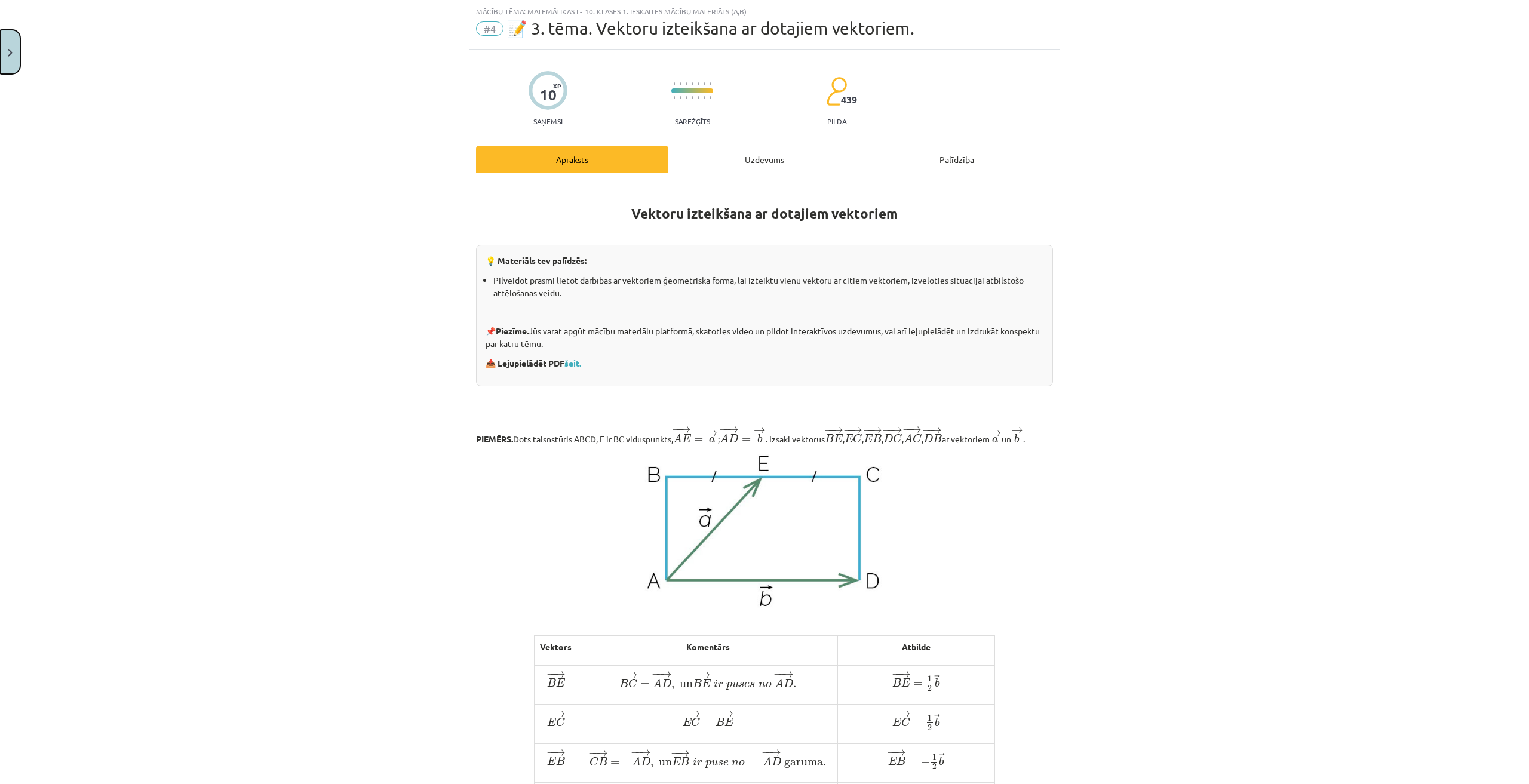
click at [10, 63] on button "Close" at bounding box center [10, 52] width 20 height 44
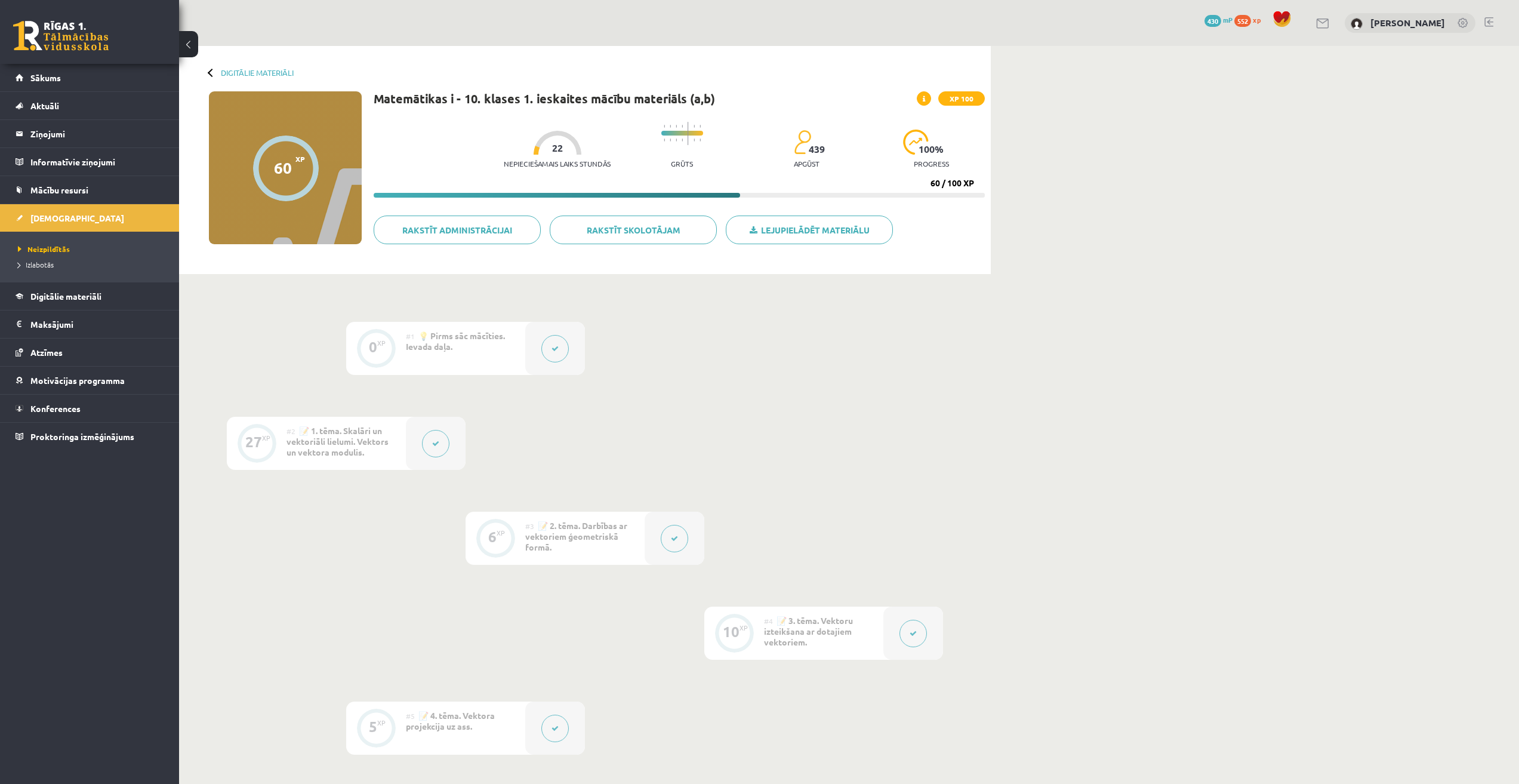
click at [443, 439] on button at bounding box center [435, 443] width 28 height 28
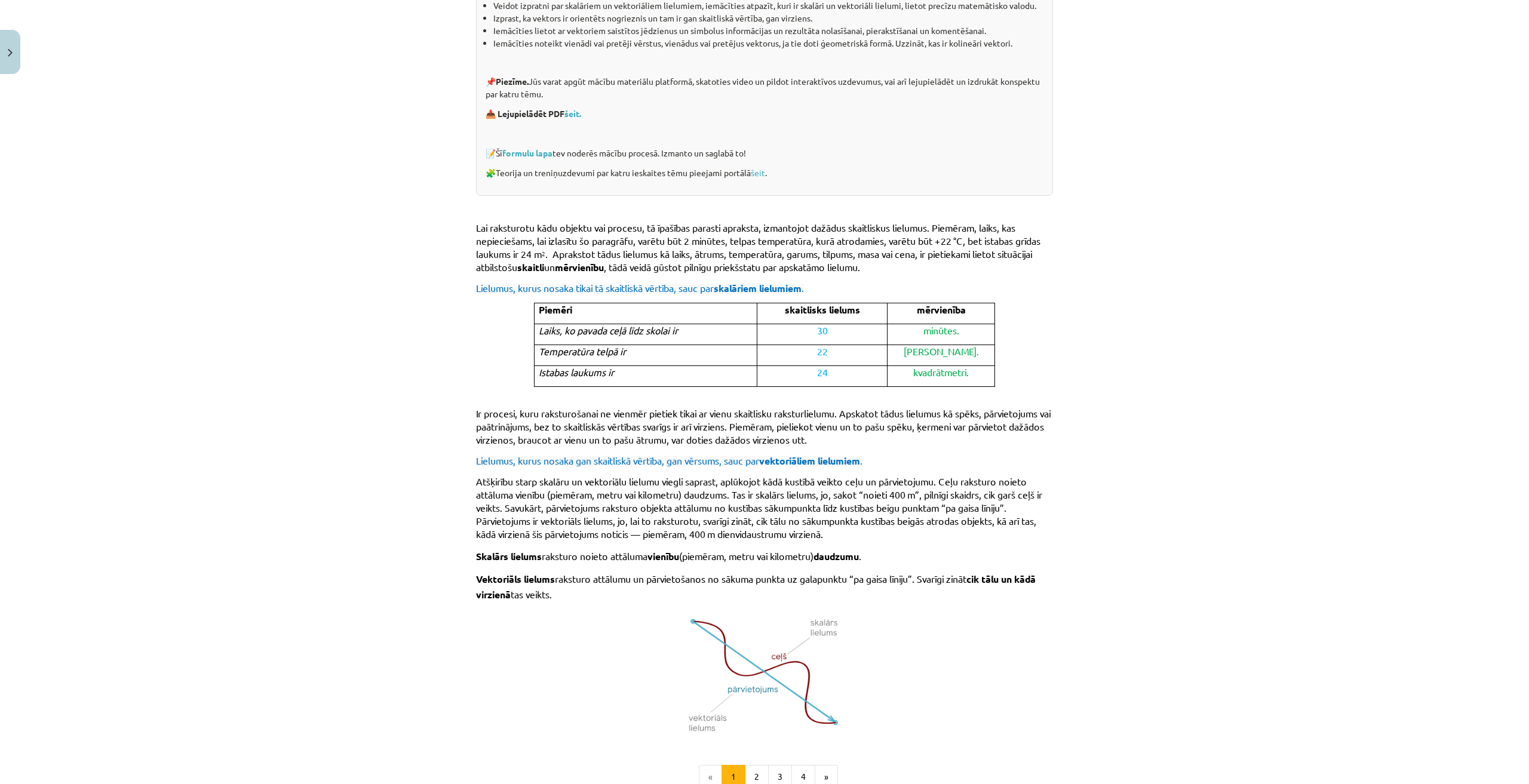
scroll to position [303, 0]
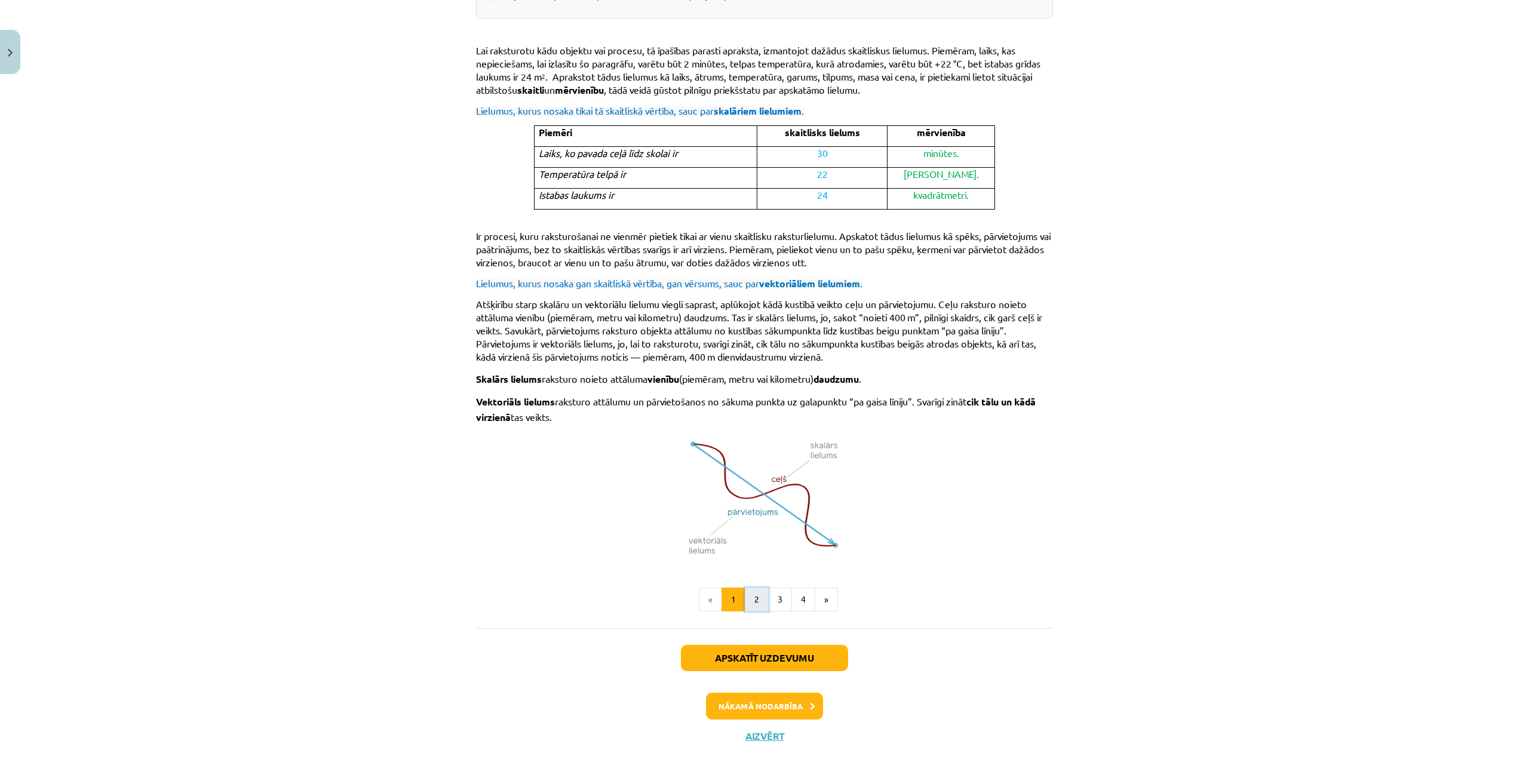
click at [756, 600] on button "2" at bounding box center [757, 599] width 24 height 24
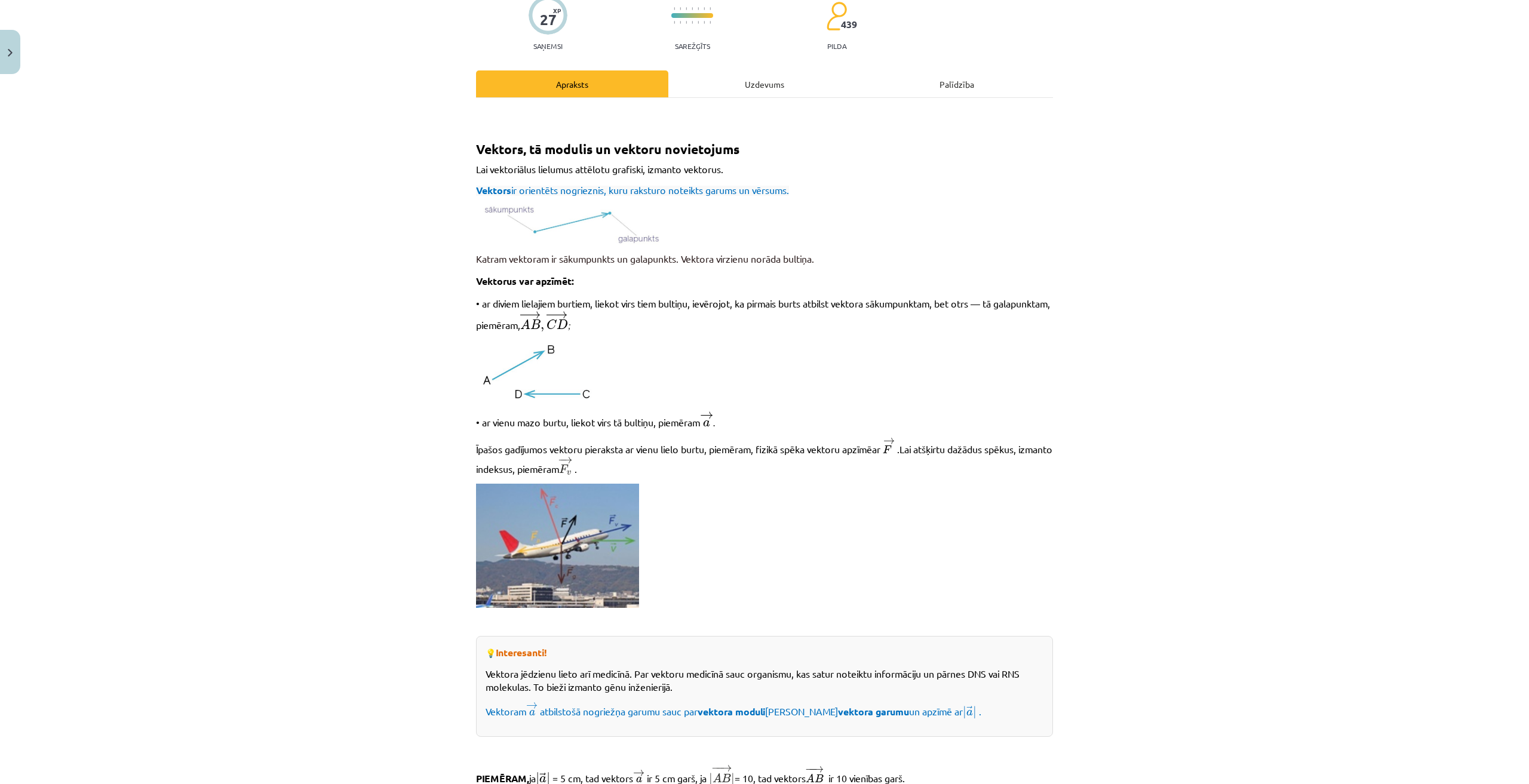
scroll to position [0, 0]
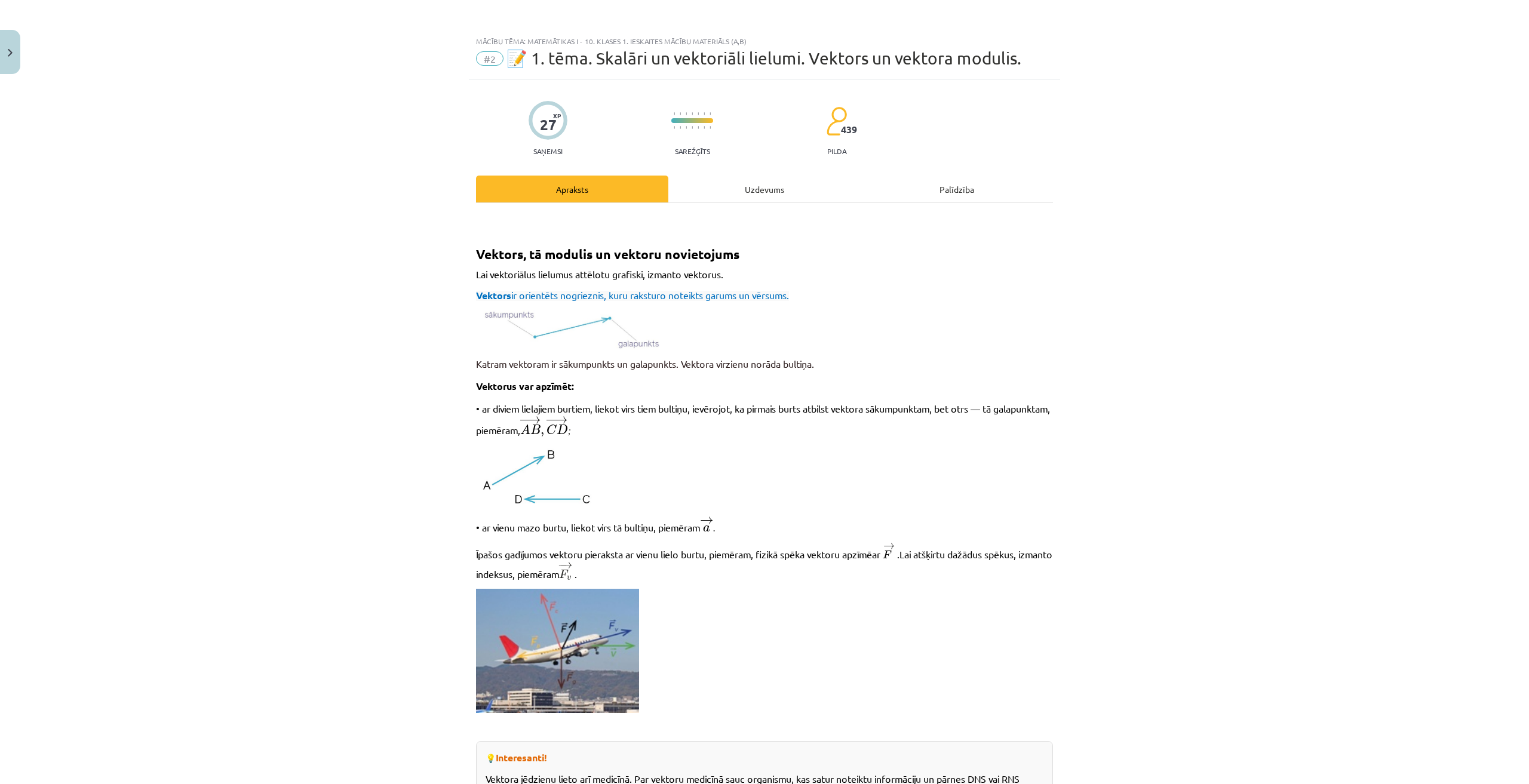
click at [772, 197] on div "Uzdevums" at bounding box center [764, 189] width 192 height 27
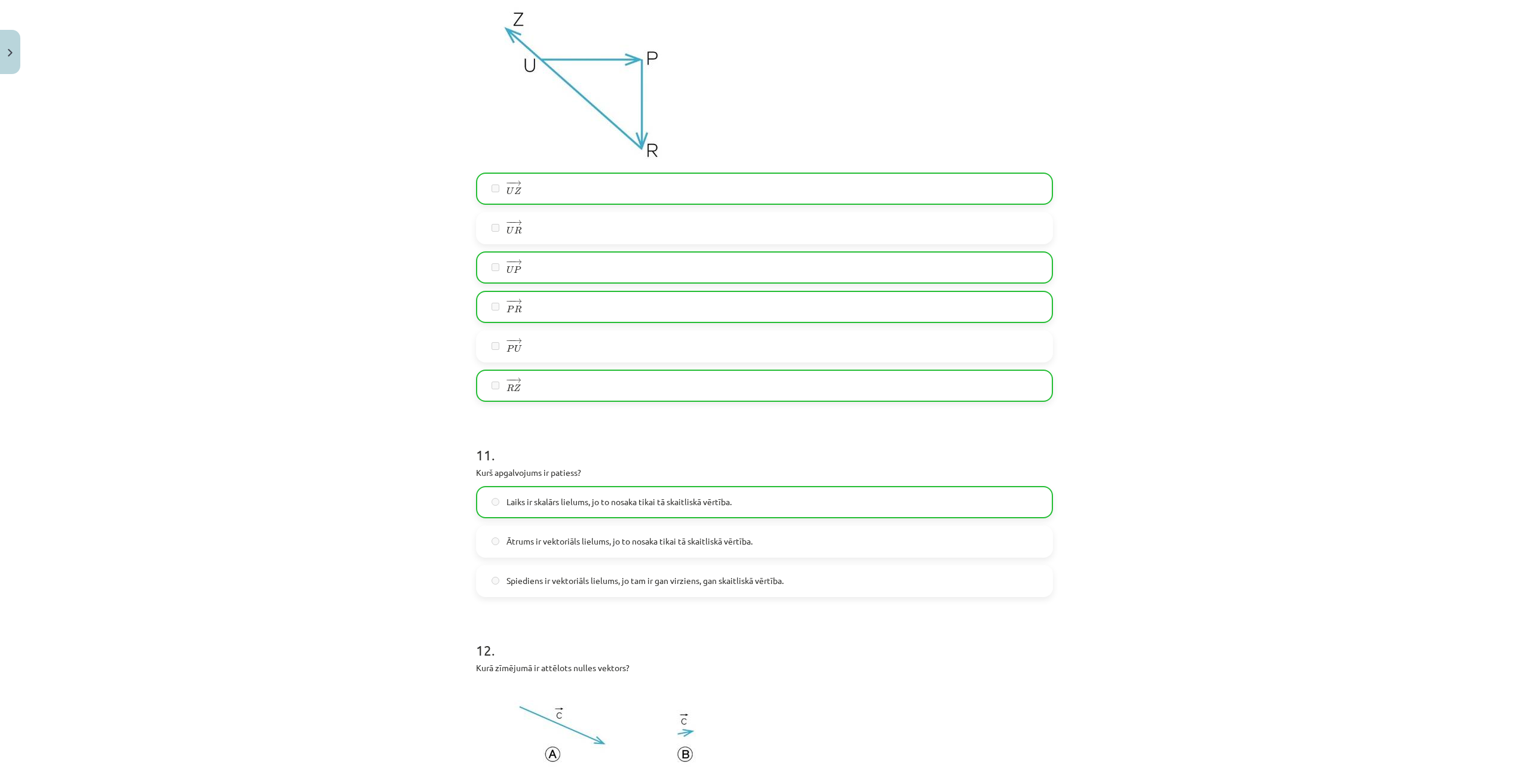
scroll to position [3065, 0]
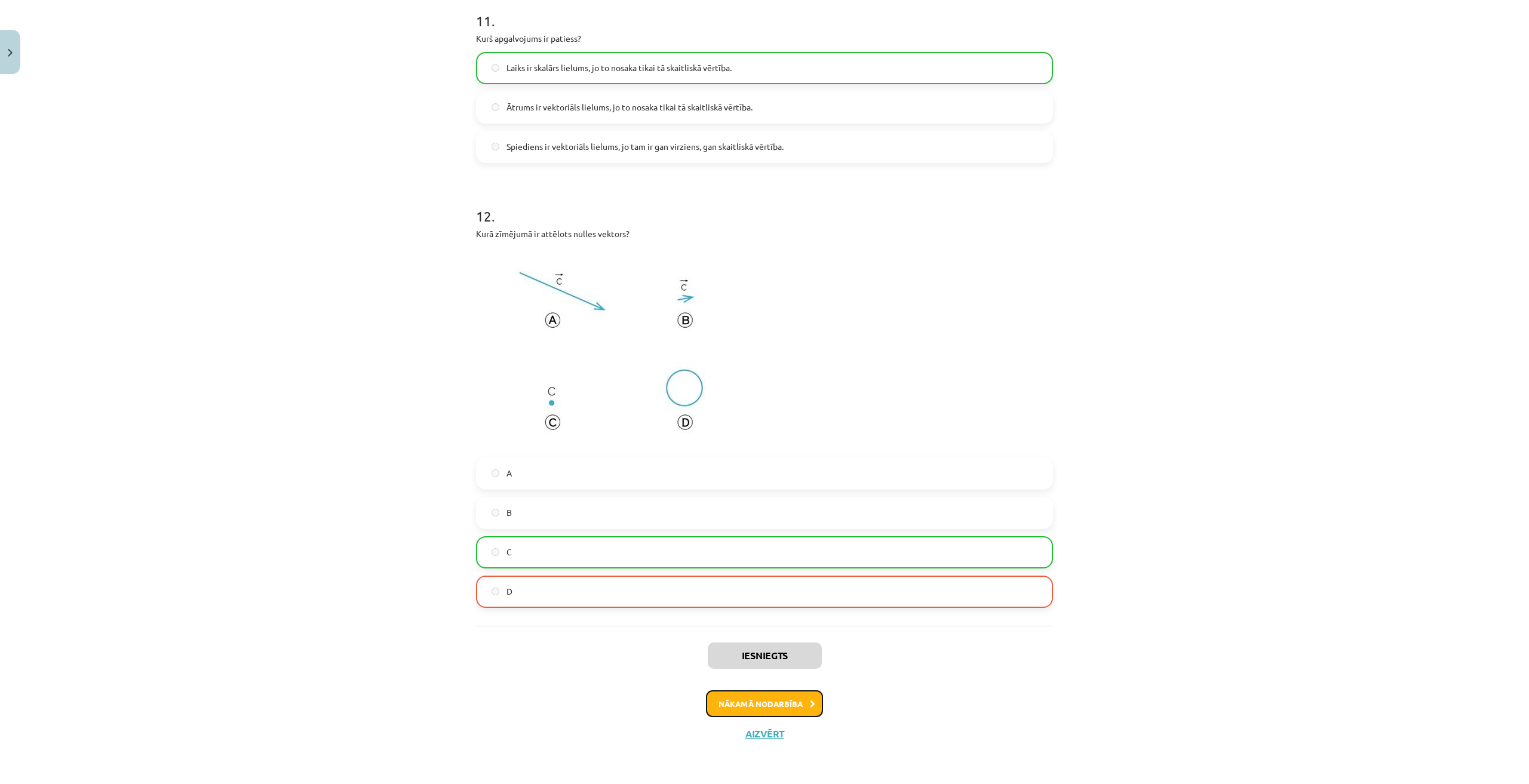
click at [788, 709] on button "Nākamā nodarbība" at bounding box center [764, 703] width 117 height 28
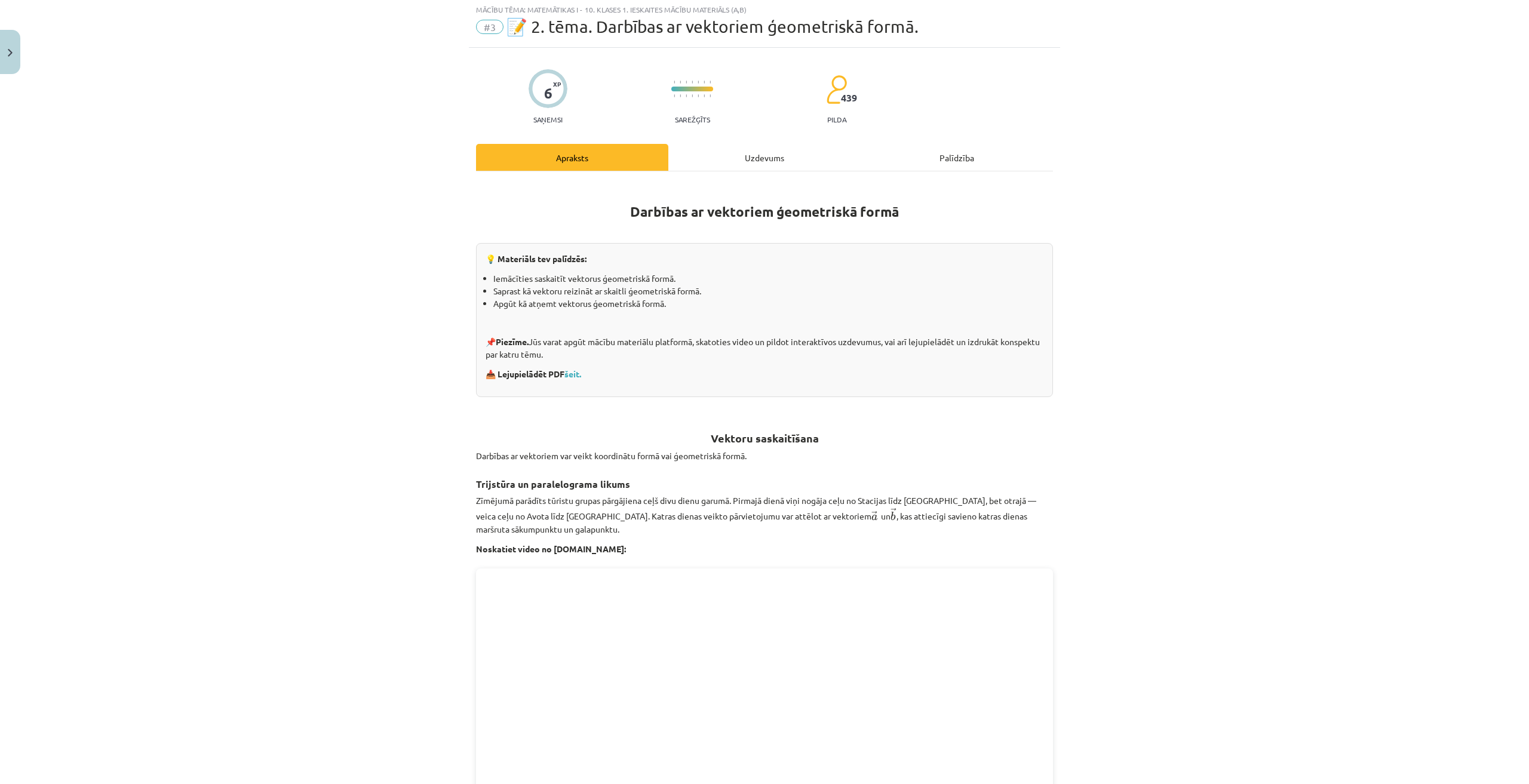
scroll to position [30, 0]
click at [755, 166] on div "Uzdevums" at bounding box center [764, 159] width 192 height 27
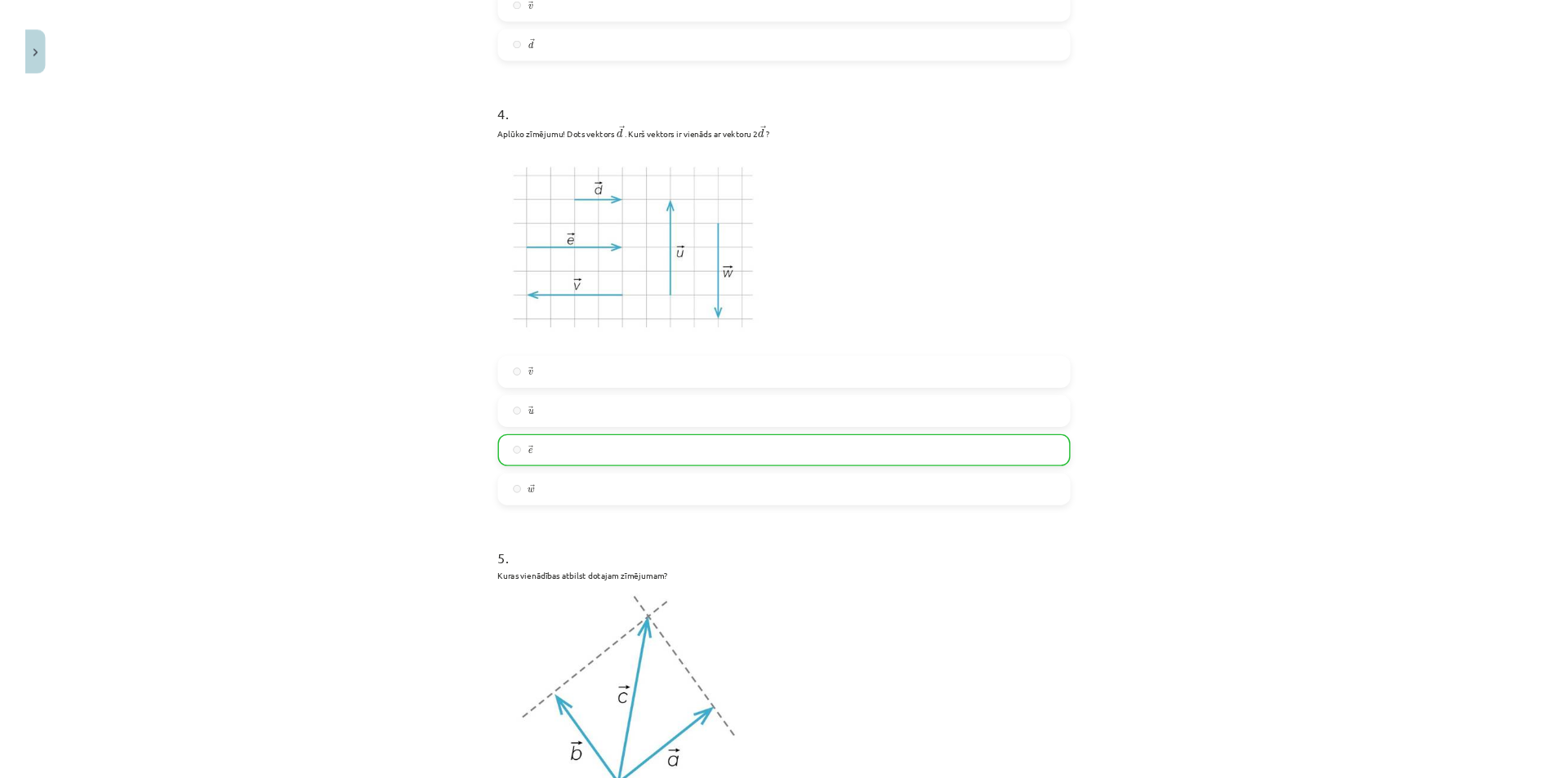
scroll to position [2245, 0]
